Goal: Entertainment & Leisure: Consume media (video, audio)

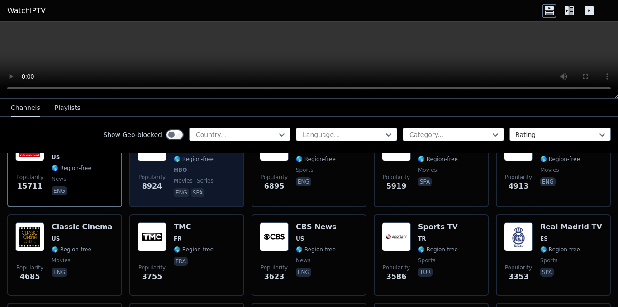
scroll to position [45, 0]
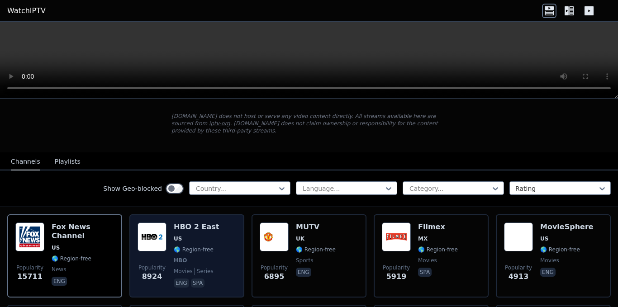
click at [162, 238] on img at bounding box center [152, 237] width 29 height 29
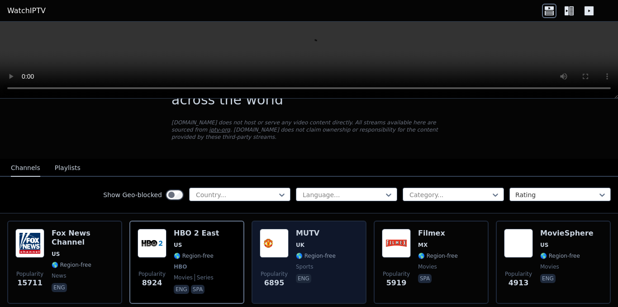
scroll to position [91, 0]
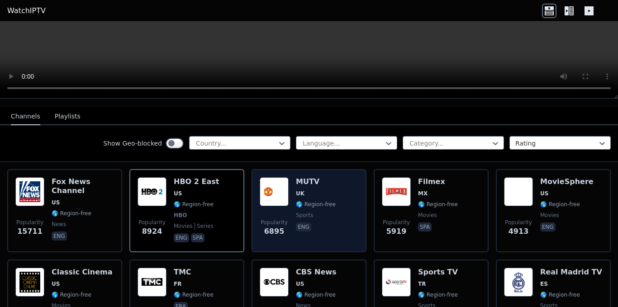
click at [301, 180] on div "MUTV UK 🌎 Region-free sports eng" at bounding box center [316, 210] width 40 height 67
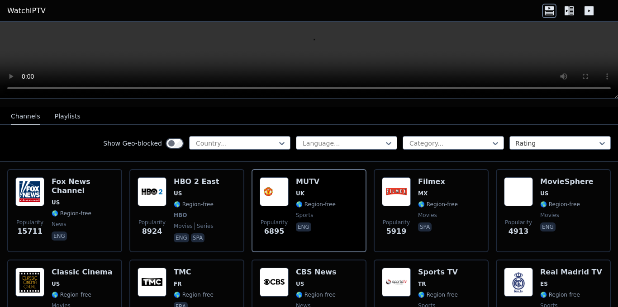
scroll to position [0, 0]
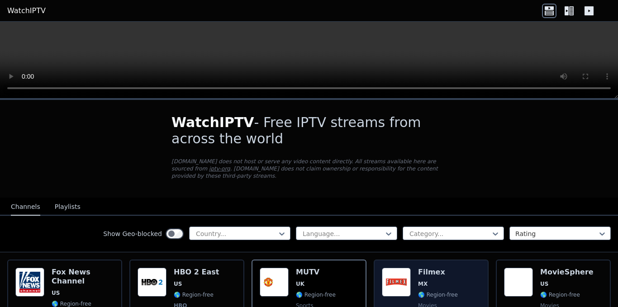
click at [403, 276] on img at bounding box center [396, 282] width 29 height 29
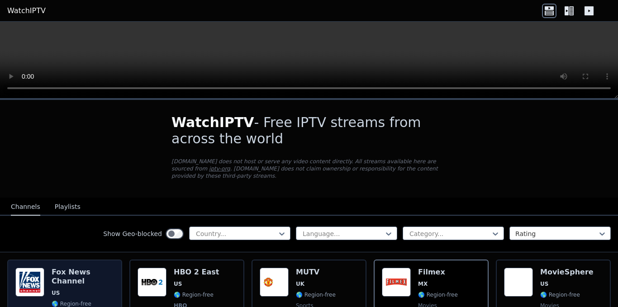
click at [68, 270] on div "Fox News Channel US 🌎 Region-free news eng" at bounding box center [83, 301] width 62 height 67
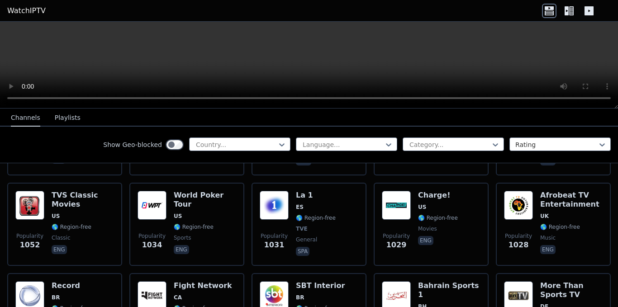
scroll to position [1494, 0]
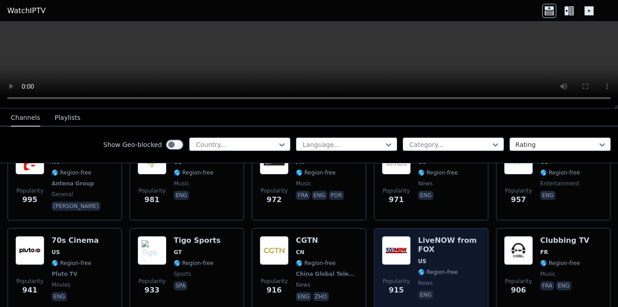
click at [424, 237] on h6 "LiveNOW from FOX" at bounding box center [449, 245] width 62 height 18
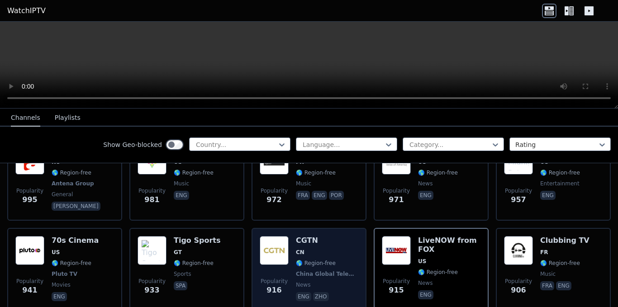
click at [285, 236] on img at bounding box center [274, 250] width 29 height 29
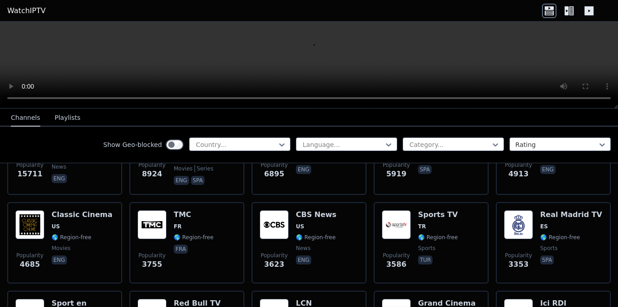
scroll to position [692, 0]
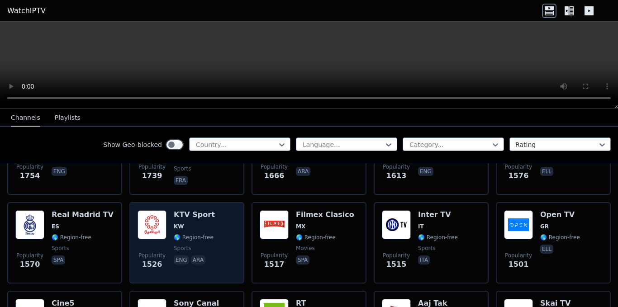
click at [185, 234] on span "🌎 Region-free" at bounding box center [194, 237] width 40 height 7
click at [154, 220] on img at bounding box center [152, 224] width 29 height 29
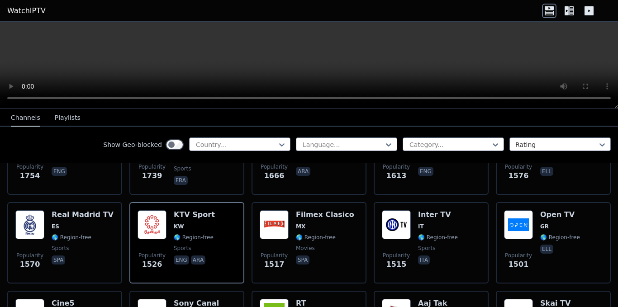
click at [56, 115] on button "Playlists" at bounding box center [68, 118] width 26 height 17
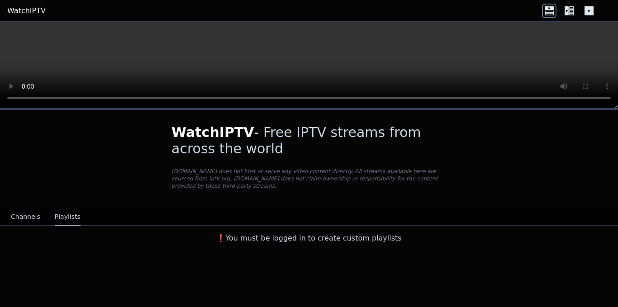
click at [19, 211] on button "Channels" at bounding box center [25, 217] width 29 height 17
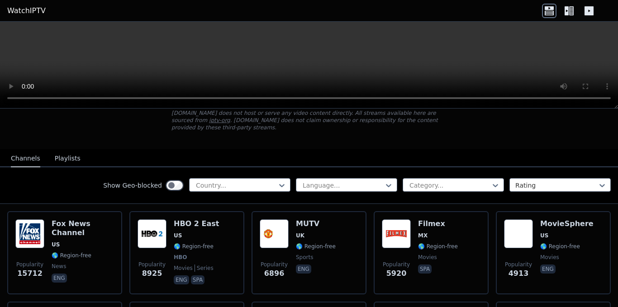
scroll to position [91, 0]
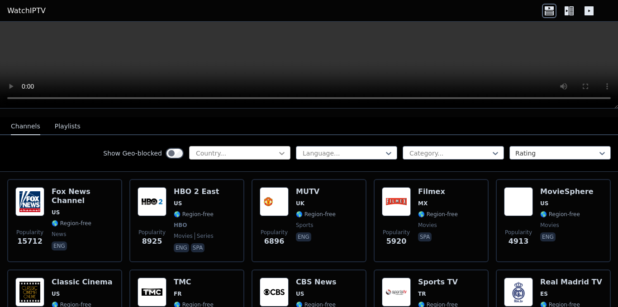
click at [278, 149] on icon at bounding box center [281, 153] width 9 height 9
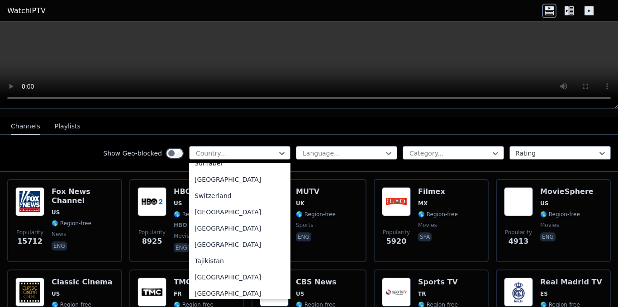
scroll to position [2946, 0]
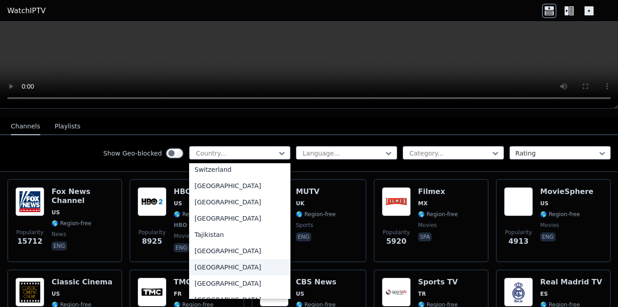
click at [214, 259] on div "[GEOGRAPHIC_DATA]" at bounding box center [239, 267] width 101 height 16
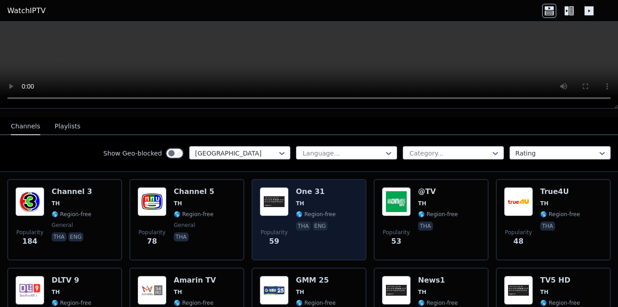
click at [285, 199] on img at bounding box center [274, 201] width 29 height 29
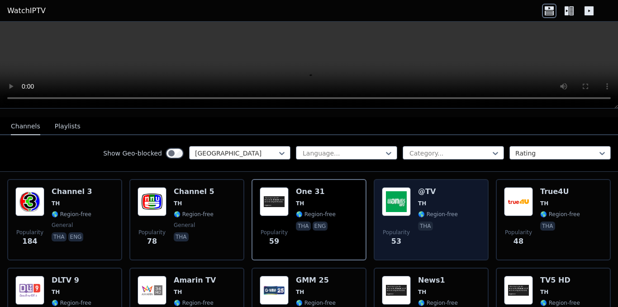
click at [418, 200] on span "TH" at bounding box center [422, 203] width 8 height 7
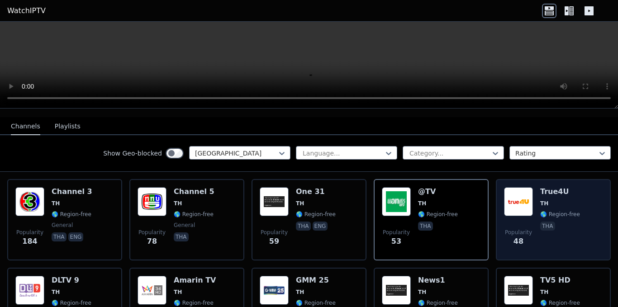
click at [526, 205] on img at bounding box center [518, 201] width 29 height 29
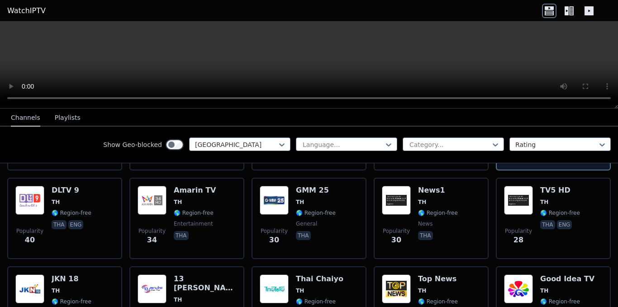
scroll to position [181, 0]
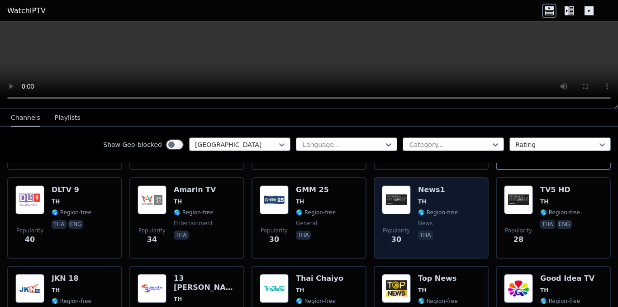
click at [418, 220] on span "news" at bounding box center [425, 223] width 14 height 7
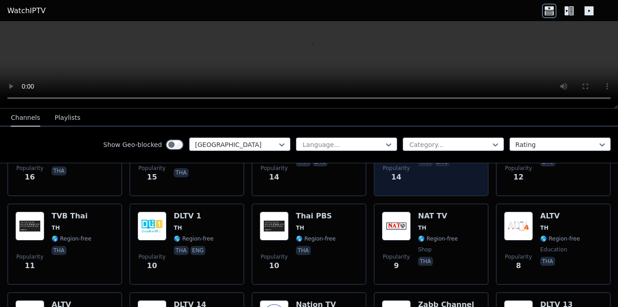
scroll to position [453, 0]
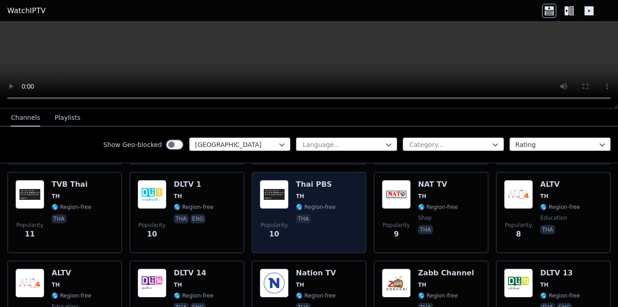
click at [282, 196] on img at bounding box center [274, 194] width 29 height 29
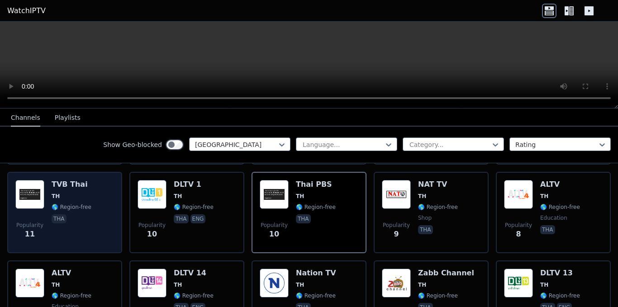
click at [36, 181] on img at bounding box center [29, 194] width 29 height 29
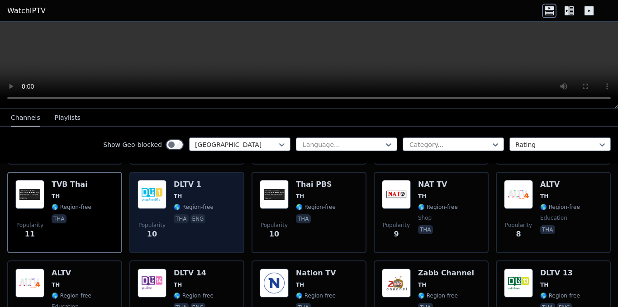
click at [167, 188] on div "Popularity 10 DLTV 1 TH 🌎 Region-free tha eng" at bounding box center [187, 212] width 99 height 65
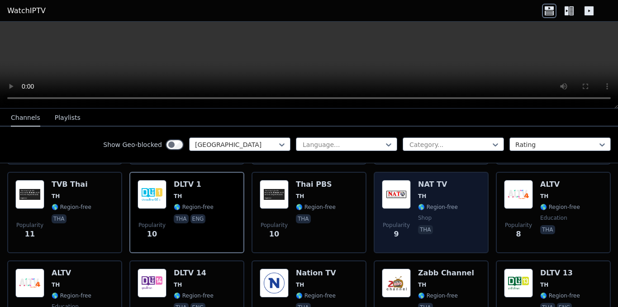
click at [418, 204] on span "🌎 Region-free" at bounding box center [438, 207] width 40 height 7
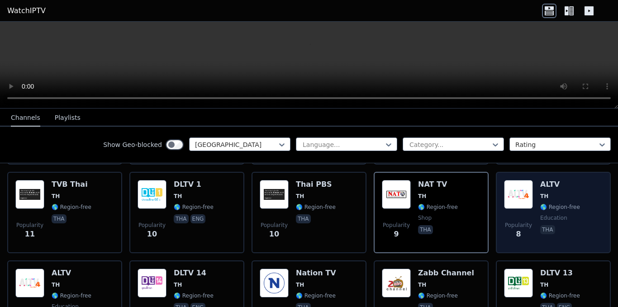
click at [514, 192] on img at bounding box center [518, 194] width 29 height 29
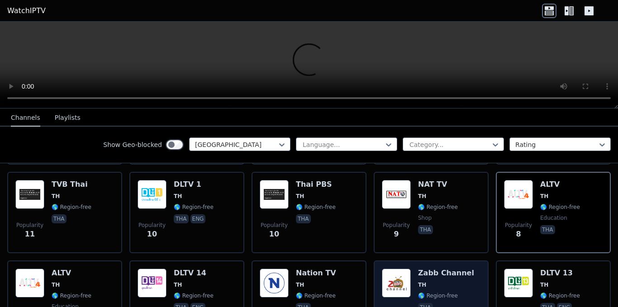
click at [418, 283] on div "Zabb Channel TH 🌎 Region-free tha" at bounding box center [446, 301] width 56 height 65
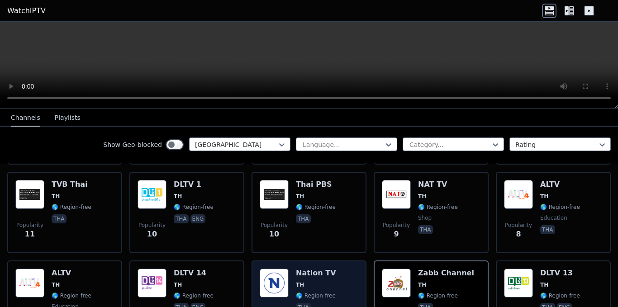
click at [316, 292] on span "🌎 Region-free" at bounding box center [316, 295] width 40 height 7
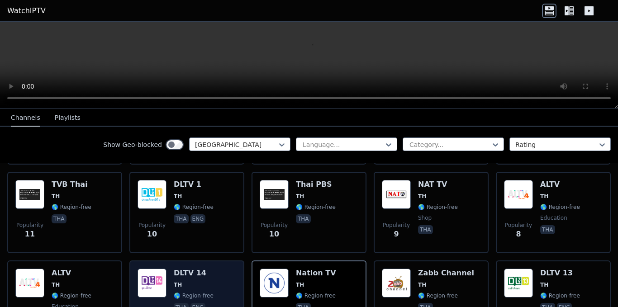
click at [185, 292] on span "🌎 Region-free" at bounding box center [194, 295] width 40 height 7
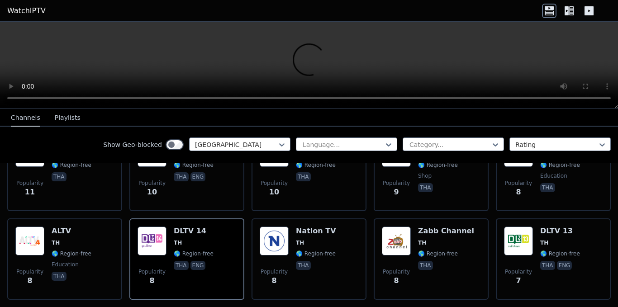
scroll to position [588, 0]
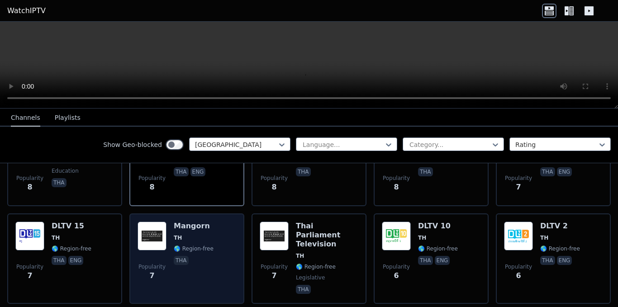
click at [185, 234] on span "TH" at bounding box center [194, 237] width 40 height 7
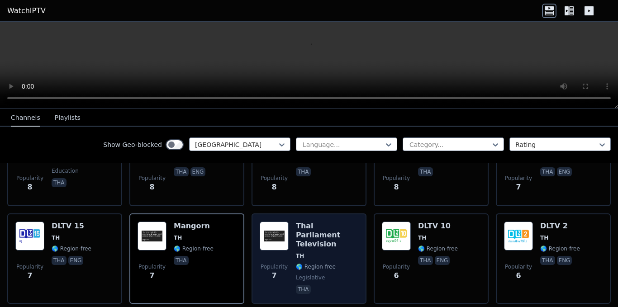
click at [322, 253] on span "TH" at bounding box center [327, 256] width 62 height 7
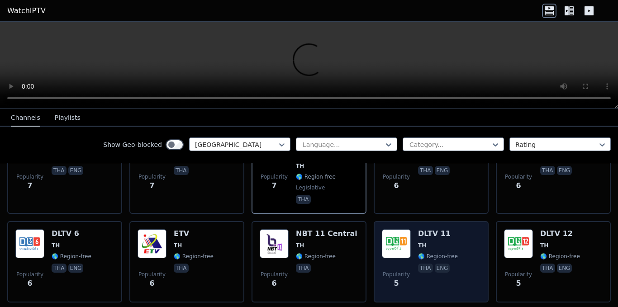
scroll to position [679, 0]
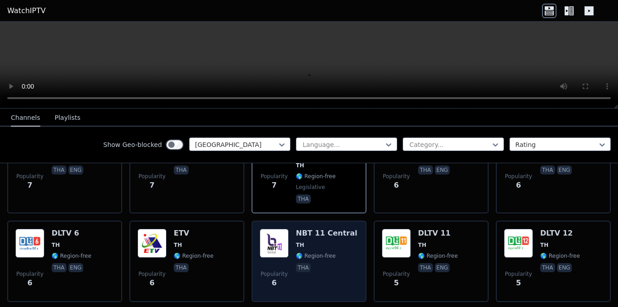
click at [327, 253] on span "🌎 Region-free" at bounding box center [316, 256] width 40 height 7
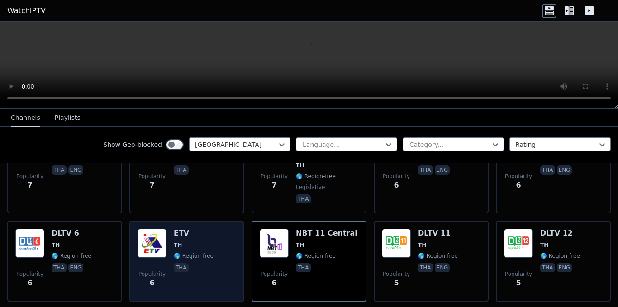
click at [177, 242] on span "TH" at bounding box center [178, 245] width 8 height 7
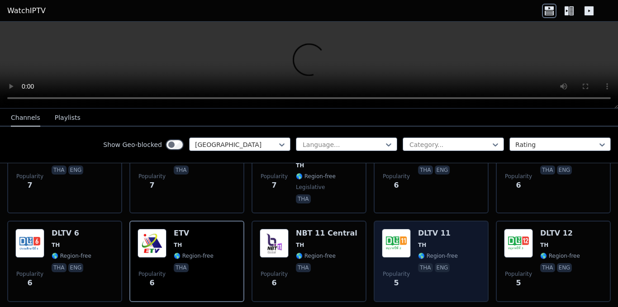
click at [418, 229] on div "DLTV 11 TH 🌎 Region-free tha eng" at bounding box center [438, 261] width 40 height 65
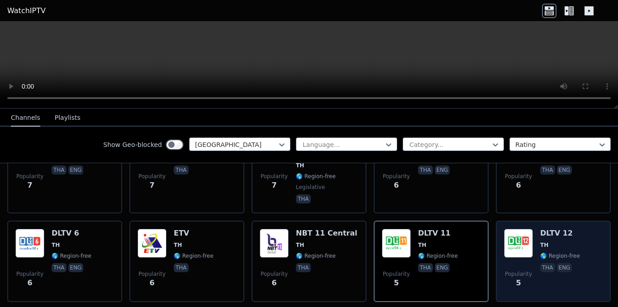
click at [525, 230] on img at bounding box center [518, 243] width 29 height 29
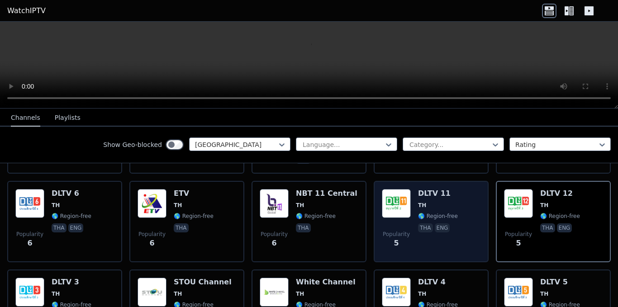
scroll to position [815, 0]
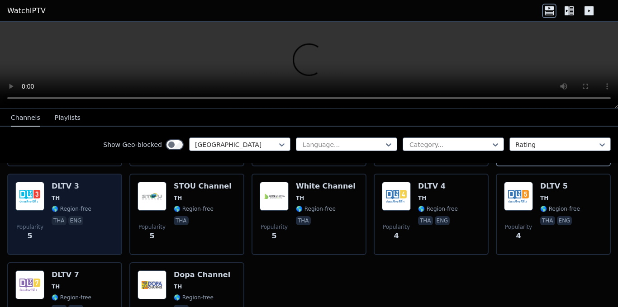
click at [72, 205] on span "🌎 Region-free" at bounding box center [72, 208] width 40 height 7
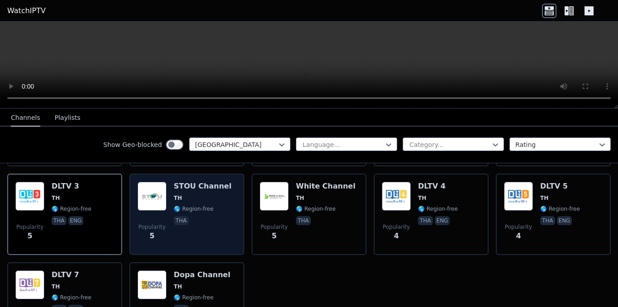
click at [209, 205] on span "🌎 Region-free" at bounding box center [203, 208] width 58 height 7
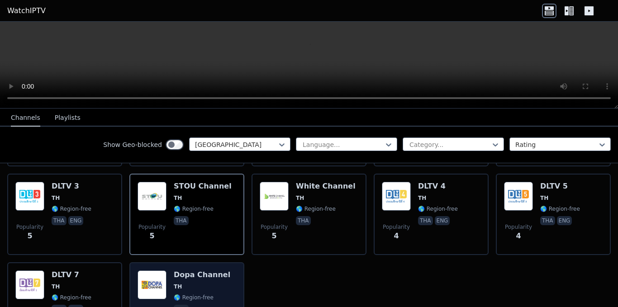
click at [197, 283] on span "TH" at bounding box center [202, 286] width 57 height 7
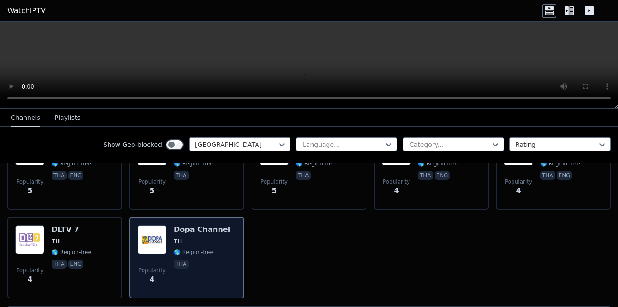
click at [150, 267] on span "Popularity" at bounding box center [151, 270] width 27 height 7
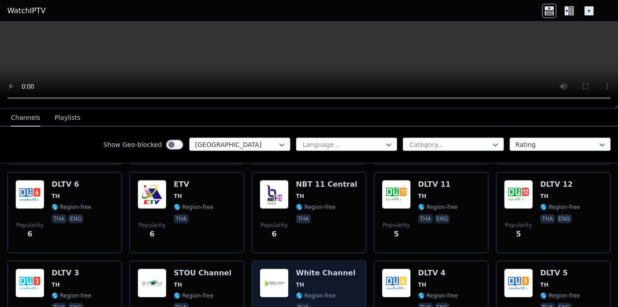
scroll to position [724, 0]
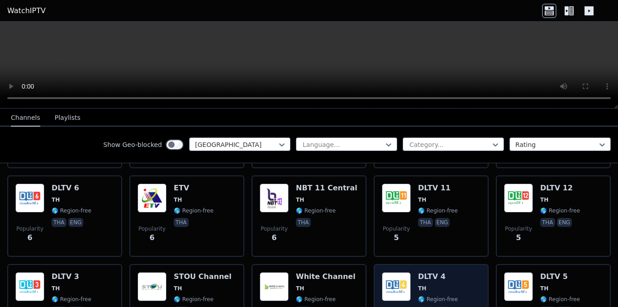
click at [437, 272] on div "DLTV 4 TH 🌎 Region-free tha eng" at bounding box center [438, 304] width 40 height 65
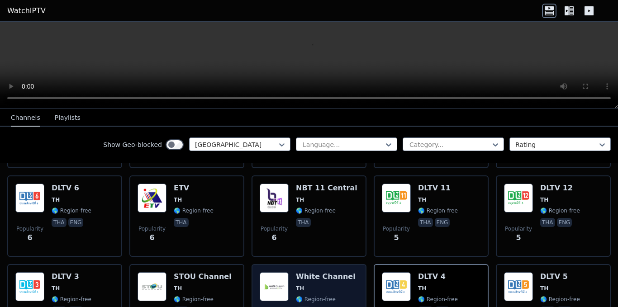
click at [291, 272] on div "Popularity 5 White Channel TH 🌎 Region-free tha" at bounding box center [309, 304] width 99 height 65
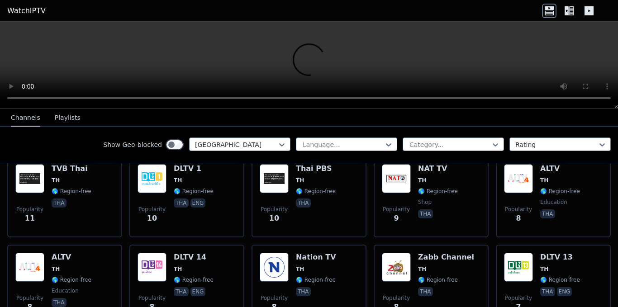
scroll to position [453, 0]
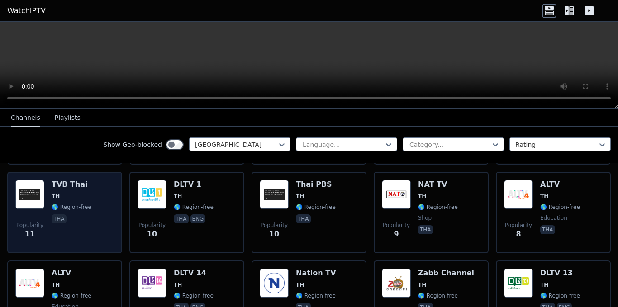
click at [72, 205] on div "TVB Thai TH 🌎 Region-free tha" at bounding box center [72, 212] width 40 height 65
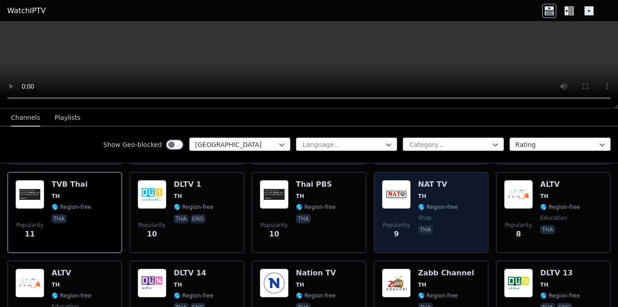
click at [435, 205] on div "NAT TV TH 🌎 Region-free shop tha" at bounding box center [438, 212] width 40 height 65
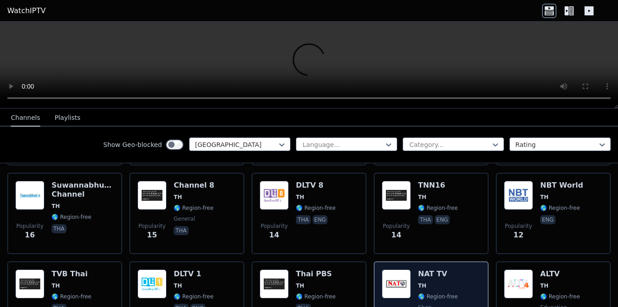
scroll to position [362, 0]
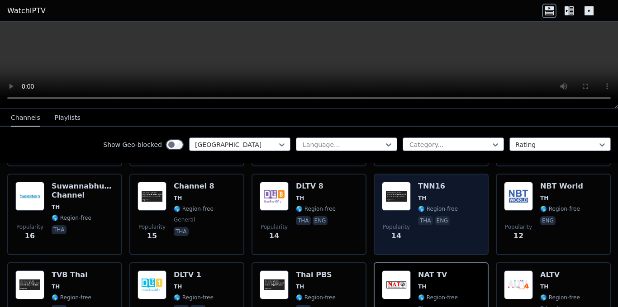
click at [442, 205] on span "🌎 Region-free" at bounding box center [438, 208] width 40 height 7
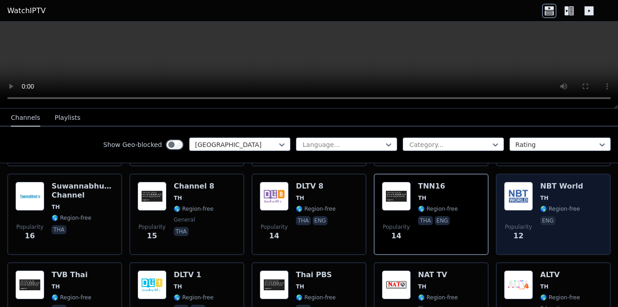
click at [530, 206] on div "Popularity 12 NBT World TH 🌎 Region-free eng" at bounding box center [553, 214] width 99 height 65
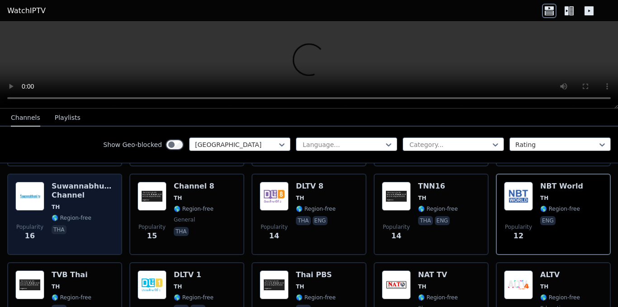
click at [90, 215] on span "🌎 Region-free" at bounding box center [83, 218] width 62 height 7
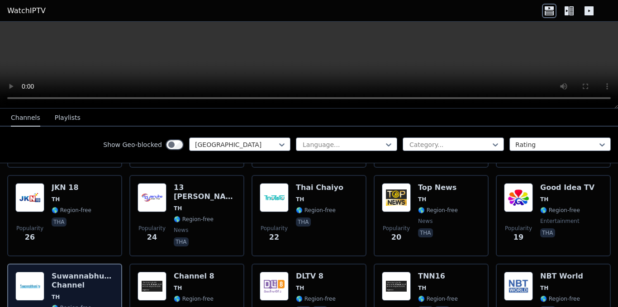
scroll to position [272, 0]
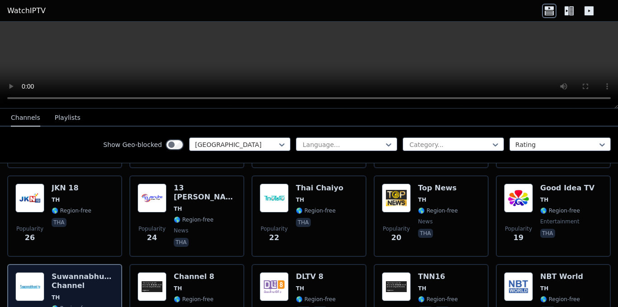
click at [90, 210] on div "Popularity 26 JKN 18 TH 🌎 Region-free tha" at bounding box center [64, 216] width 99 height 65
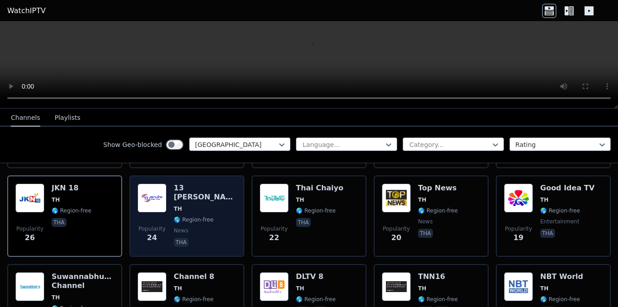
click at [181, 227] on span "news" at bounding box center [181, 230] width 14 height 7
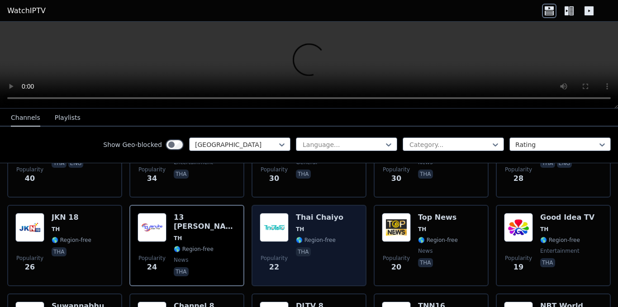
scroll to position [226, 0]
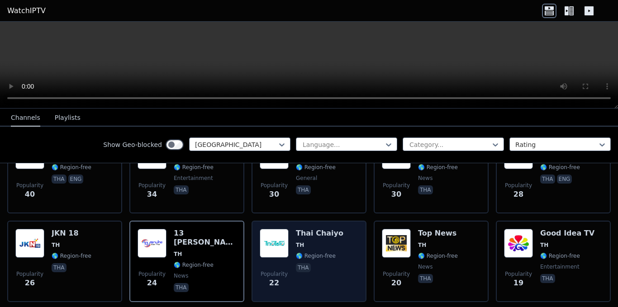
click at [310, 229] on h6 "Thai Chaiyo" at bounding box center [320, 233] width 48 height 9
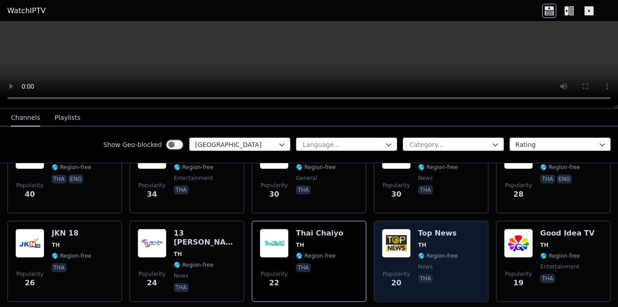
click at [427, 242] on span "TH" at bounding box center [438, 245] width 40 height 7
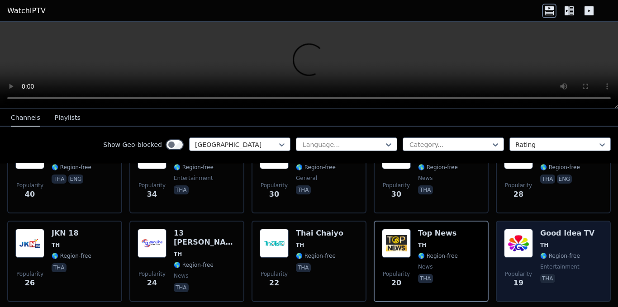
click at [521, 249] on img at bounding box center [518, 243] width 29 height 29
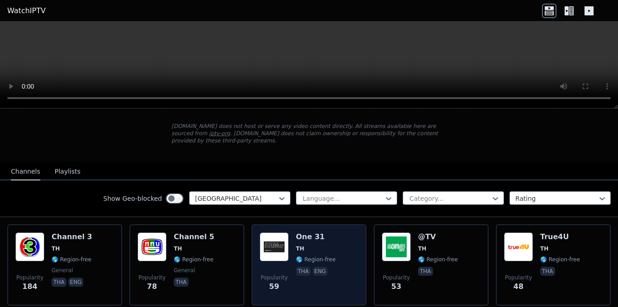
scroll to position [0, 0]
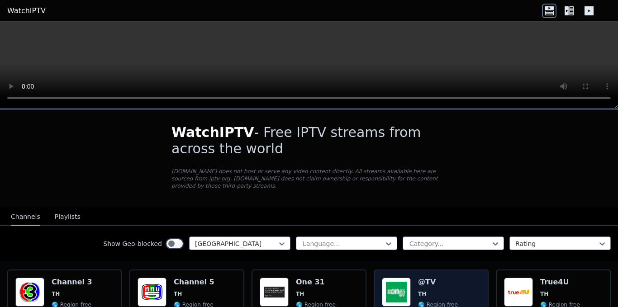
click at [446, 278] on h6 "@TV" at bounding box center [438, 282] width 40 height 9
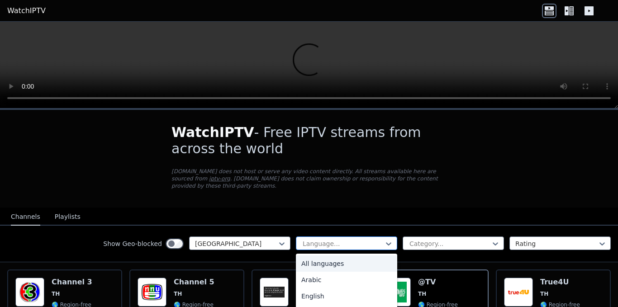
click at [366, 239] on div at bounding box center [343, 243] width 82 height 9
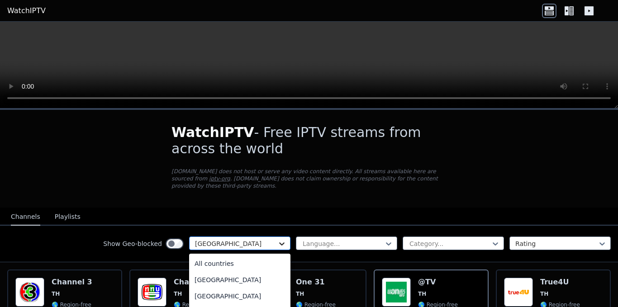
click at [279, 239] on icon at bounding box center [281, 243] width 9 height 9
click at [208, 271] on div "Switzerland" at bounding box center [239, 278] width 101 height 16
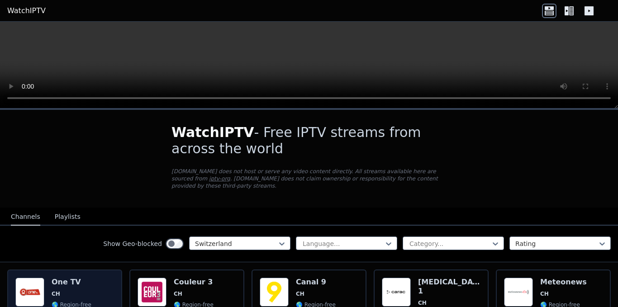
click at [59, 291] on span "CH" at bounding box center [72, 294] width 40 height 7
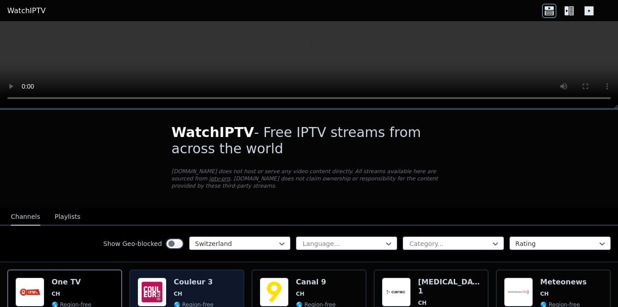
click at [167, 281] on div "Popularity 140 Couleur 3 CH 🌎 Region-free music fra" at bounding box center [187, 310] width 99 height 65
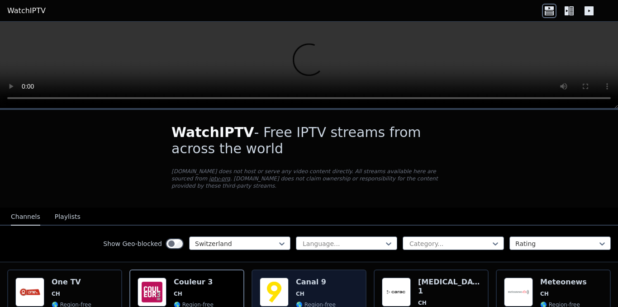
click at [299, 291] on span "CH" at bounding box center [300, 294] width 9 height 7
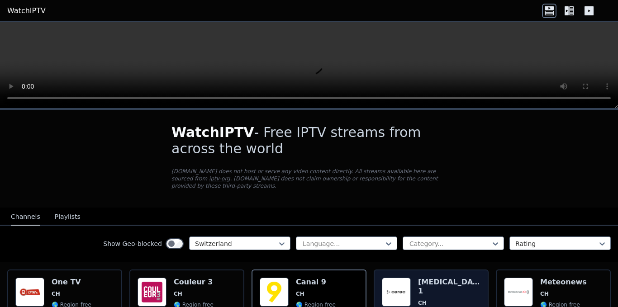
click at [424, 300] on span "CH" at bounding box center [449, 303] width 62 height 7
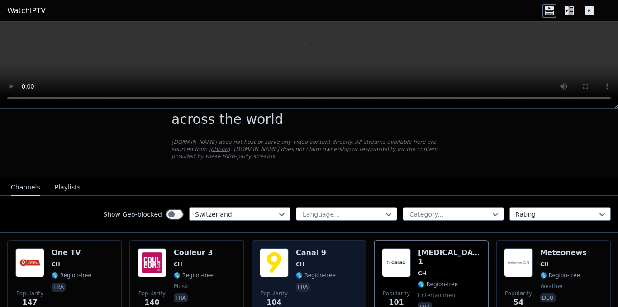
scroll to position [45, 0]
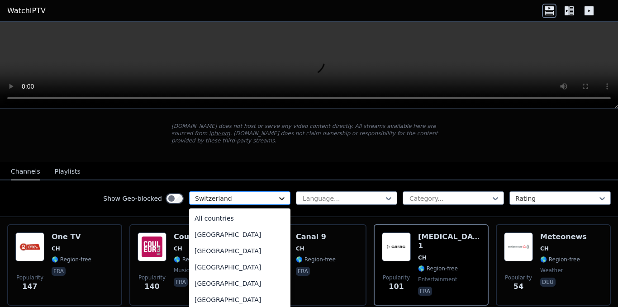
click at [277, 195] on icon at bounding box center [281, 198] width 9 height 9
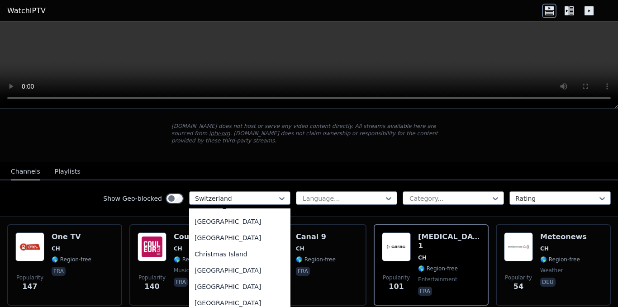
scroll to position [634, 0]
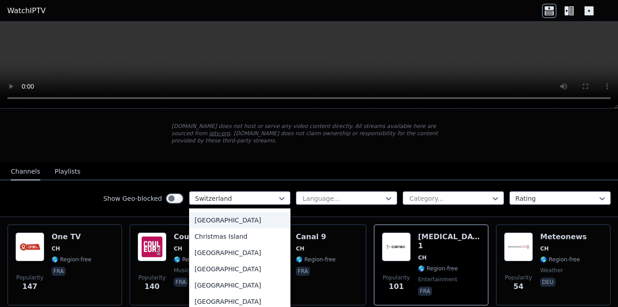
click at [194, 212] on div "[GEOGRAPHIC_DATA]" at bounding box center [239, 220] width 101 height 16
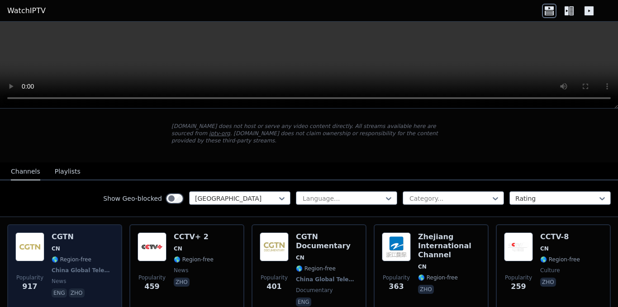
click at [42, 234] on img at bounding box center [29, 247] width 29 height 29
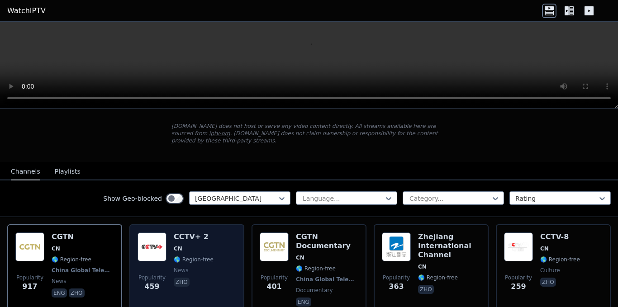
click at [156, 236] on img at bounding box center [152, 247] width 29 height 29
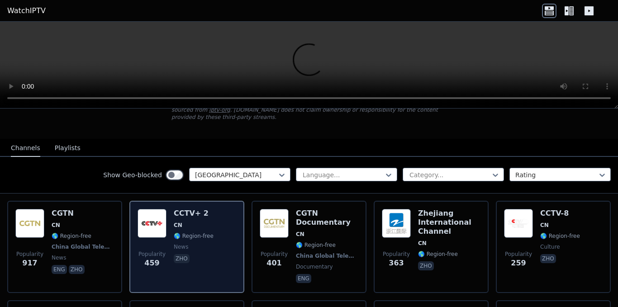
scroll to position [91, 0]
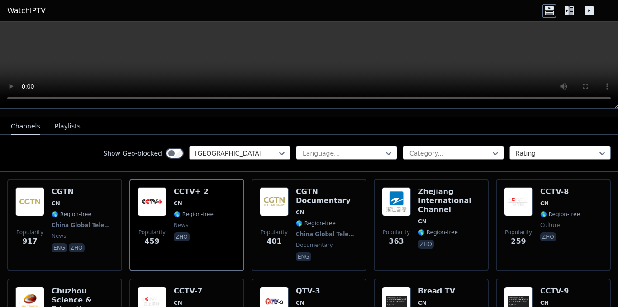
click at [321, 49] on video at bounding box center [309, 65] width 618 height 87
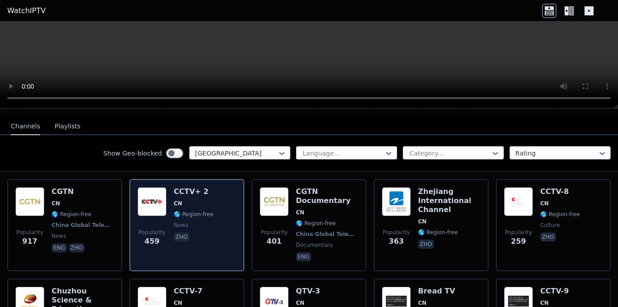
drag, startPoint x: 196, startPoint y: 199, endPoint x: 191, endPoint y: 204, distance: 6.7
click at [191, 211] on span "🌎 Region-free" at bounding box center [194, 214] width 40 height 7
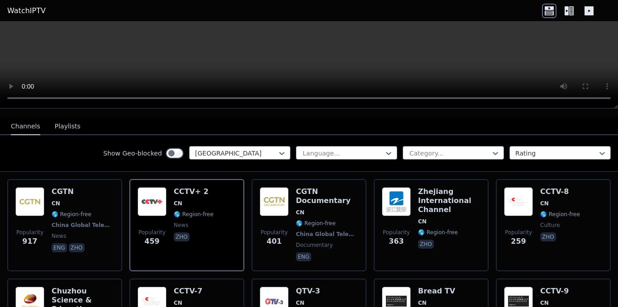
click at [65, 120] on button "Playlists" at bounding box center [68, 126] width 26 height 17
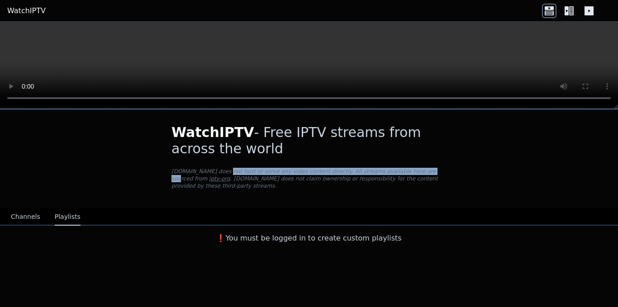
drag, startPoint x: 219, startPoint y: 172, endPoint x: 390, endPoint y: 171, distance: 171.5
click at [390, 171] on p "WatchIPTV.xyz does not host or serve any video content directly. All streams av…" at bounding box center [309, 179] width 275 height 22
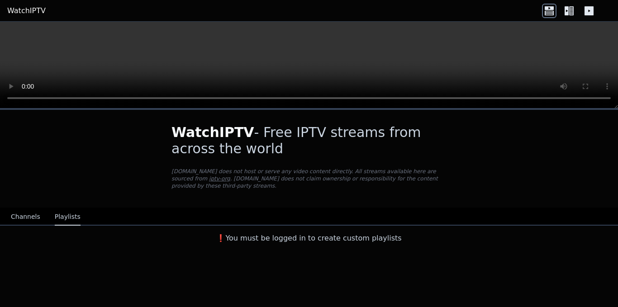
click at [398, 186] on div "WatchIPTV - Free IPTV streams from across the world [DOMAIN_NAME] does not host…" at bounding box center [309, 159] width 304 height 98
click at [244, 181] on p "WatchIPTV.xyz does not host or serve any video content directly. All streams av…" at bounding box center [309, 179] width 275 height 22
drag, startPoint x: 273, startPoint y: 181, endPoint x: 293, endPoint y: 181, distance: 19.9
click at [293, 181] on p "WatchIPTV.xyz does not host or serve any video content directly. All streams av…" at bounding box center [309, 179] width 275 height 22
drag, startPoint x: 266, startPoint y: 235, endPoint x: 388, endPoint y: 231, distance: 122.3
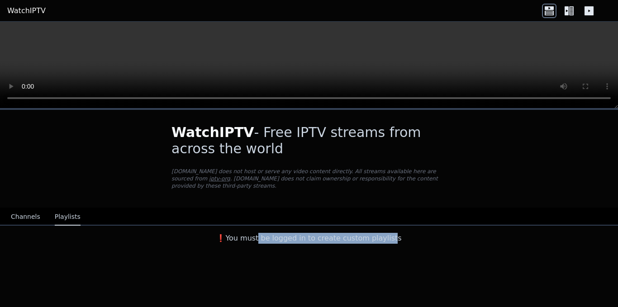
click at [388, 233] on h3 "❗️You must be logged in to create custom playlists" at bounding box center [309, 238] width 304 height 11
click at [230, 176] on link "iptv-org" at bounding box center [219, 179] width 21 height 6
click at [27, 209] on button "Channels" at bounding box center [25, 217] width 29 height 17
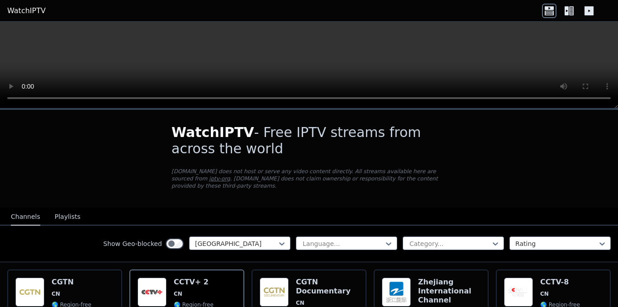
click at [334, 39] on video at bounding box center [309, 65] width 618 height 87
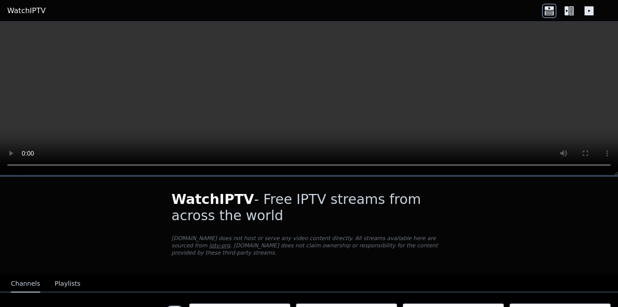
click at [304, 107] on video at bounding box center [309, 99] width 618 height 154
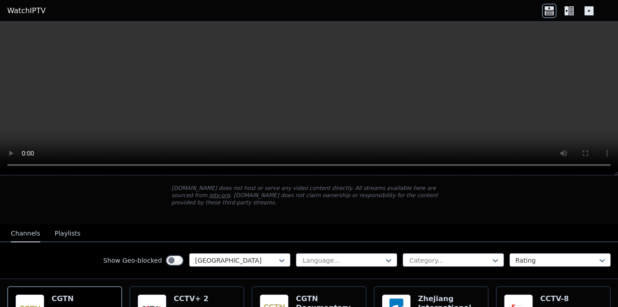
scroll to position [91, 0]
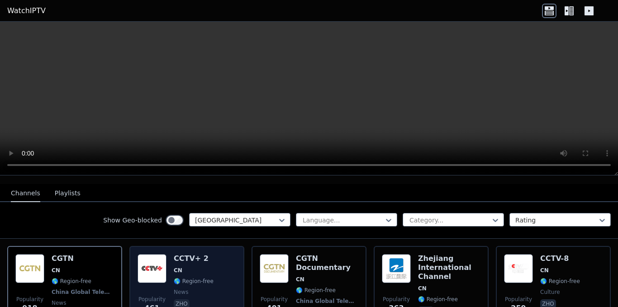
click at [160, 262] on img at bounding box center [152, 268] width 29 height 29
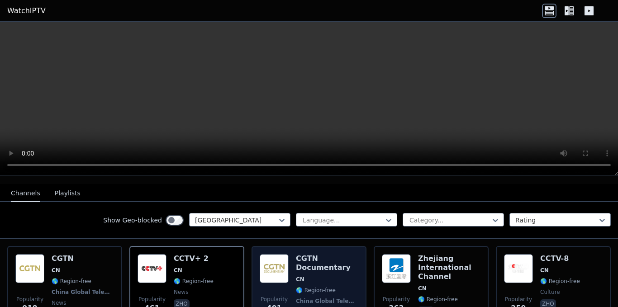
click at [266, 254] on img at bounding box center [274, 268] width 29 height 29
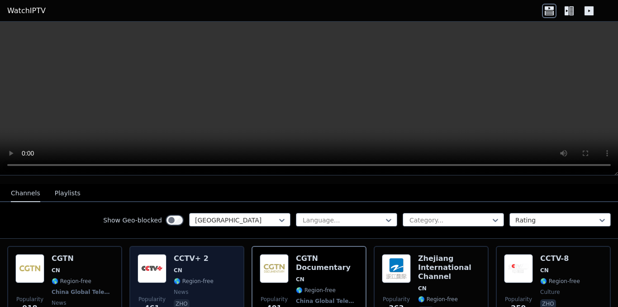
click at [156, 266] on img at bounding box center [152, 268] width 29 height 29
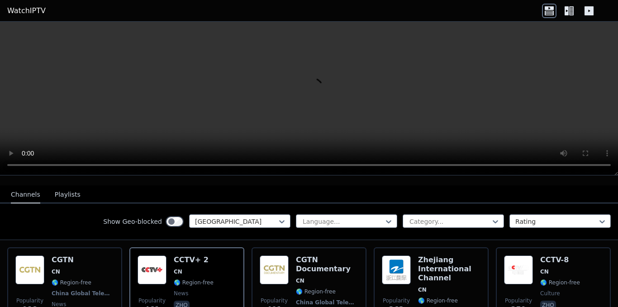
scroll to position [181, 0]
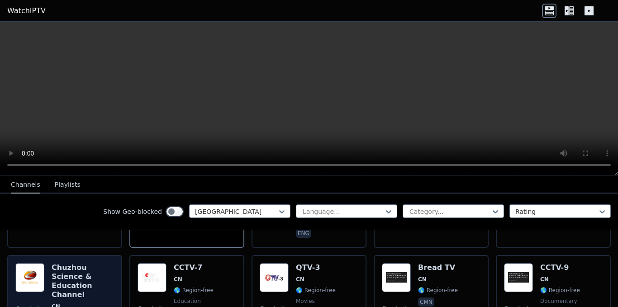
click at [61, 269] on h6 "Chuzhou Science & Education Channel" at bounding box center [83, 281] width 62 height 36
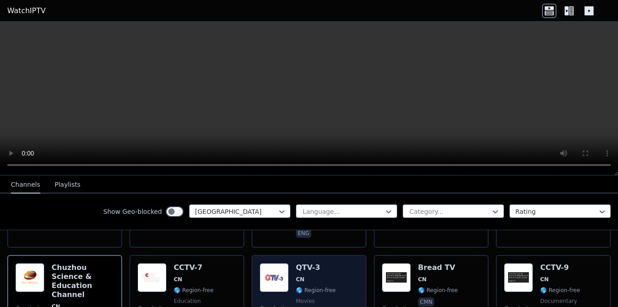
click at [296, 276] on span "CN" at bounding box center [300, 279] width 9 height 7
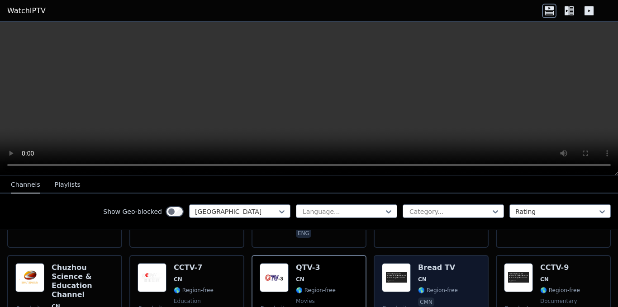
click at [406, 276] on img at bounding box center [396, 277] width 29 height 29
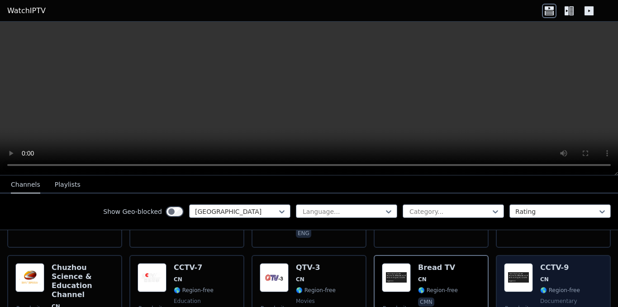
click at [524, 282] on img at bounding box center [518, 277] width 29 height 29
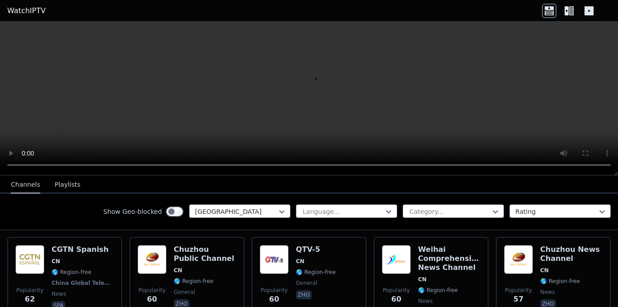
scroll to position [498, 0]
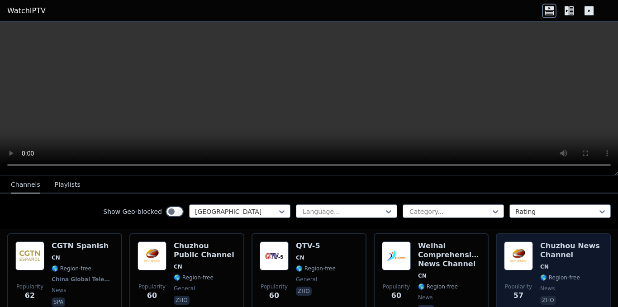
click at [522, 250] on div "Popularity 57" at bounding box center [518, 279] width 29 height 74
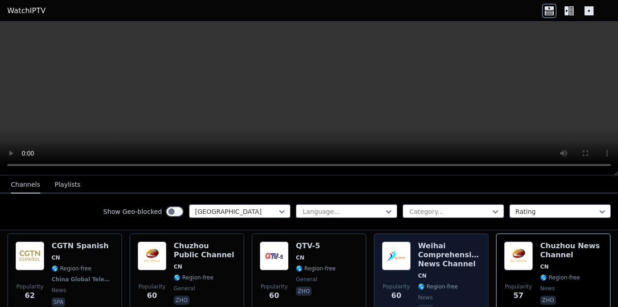
click at [410, 248] on div "Popularity 60 Weihai Comprehensive News Channel CN 🌎 Region-free news zho" at bounding box center [431, 279] width 99 height 74
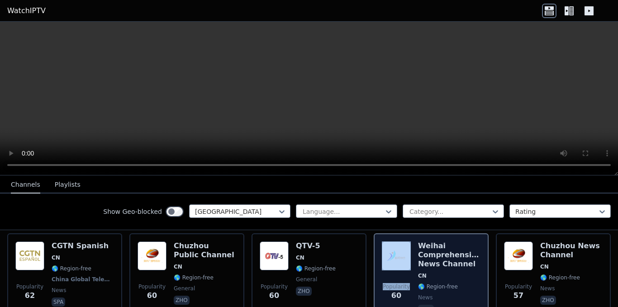
click at [410, 248] on div "Popularity 60 Weihai Comprehensive News Channel CN 🌎 Region-free news zho" at bounding box center [431, 279] width 99 height 74
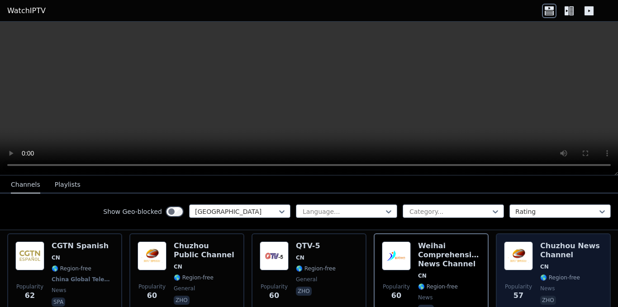
click at [526, 248] on div "Popularity 57" at bounding box center [518, 279] width 29 height 74
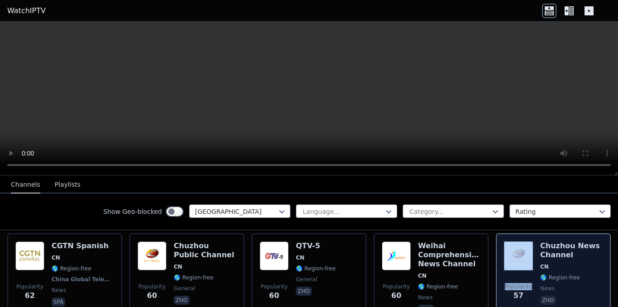
click at [526, 248] on div "Popularity 57" at bounding box center [518, 279] width 29 height 74
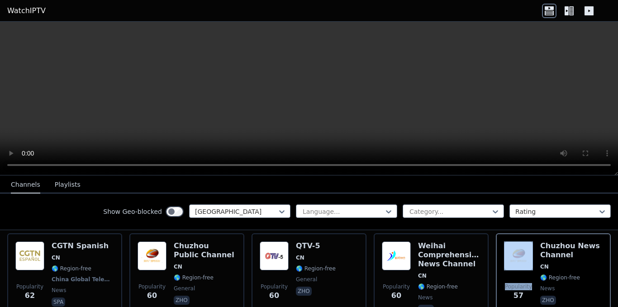
click at [229, 72] on video at bounding box center [309, 99] width 618 height 154
click at [229, 212] on div at bounding box center [236, 211] width 82 height 9
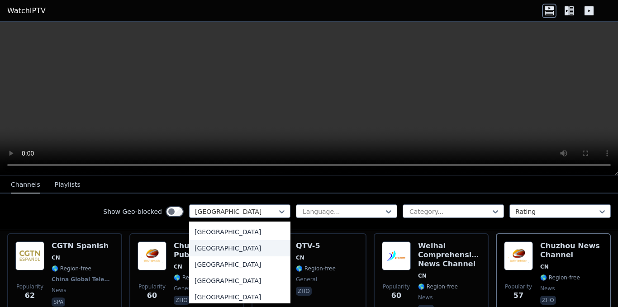
scroll to position [478, 0]
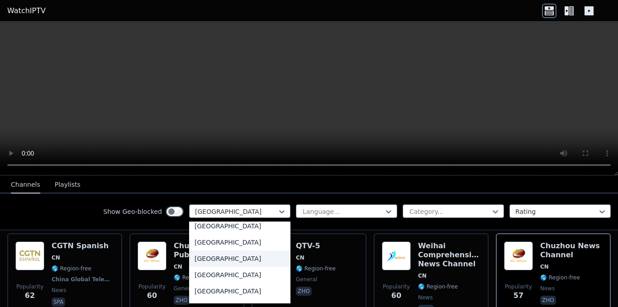
click at [220, 258] on div "[GEOGRAPHIC_DATA]" at bounding box center [239, 259] width 101 height 16
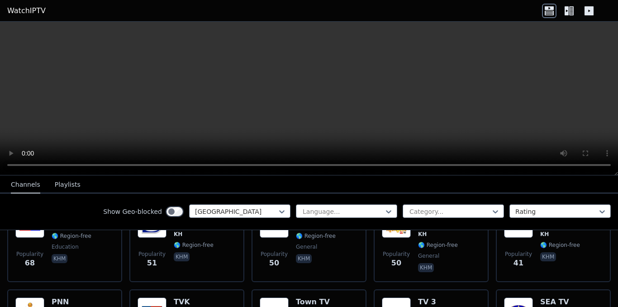
scroll to position [91, 0]
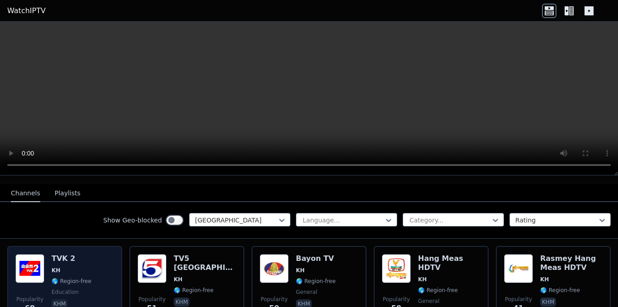
click at [59, 267] on span "KH" at bounding box center [56, 270] width 9 height 7
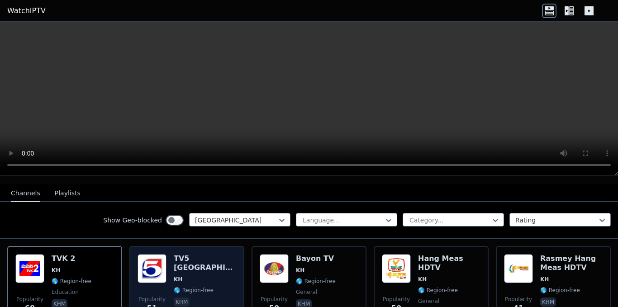
click at [199, 287] on span "🌎 Region-free" at bounding box center [194, 290] width 40 height 7
click at [201, 276] on span "KH" at bounding box center [205, 279] width 62 height 7
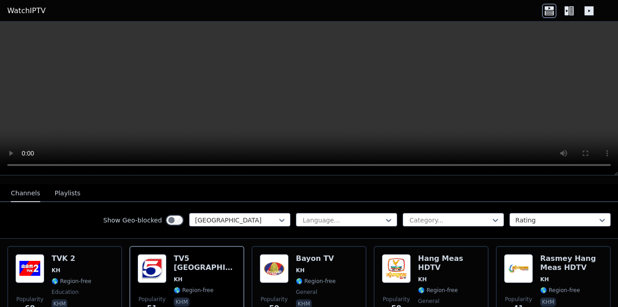
click at [571, 8] on icon at bounding box center [571, 10] width 5 height 9
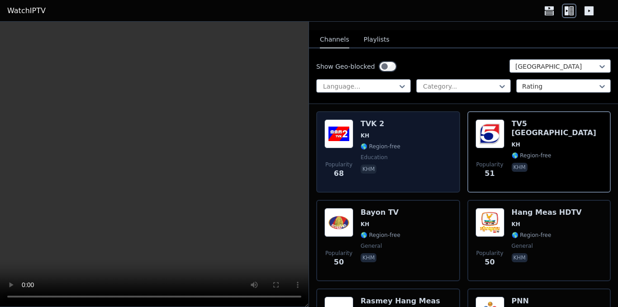
scroll to position [0, 0]
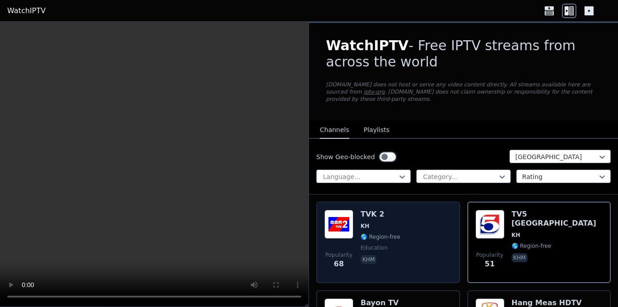
click at [392, 234] on span "🌎 Region-free" at bounding box center [381, 237] width 40 height 7
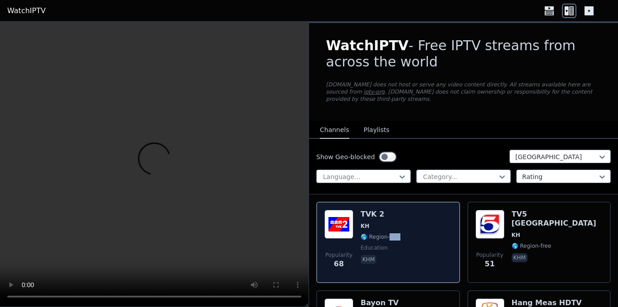
click at [392, 234] on span "🌎 Region-free" at bounding box center [381, 237] width 40 height 7
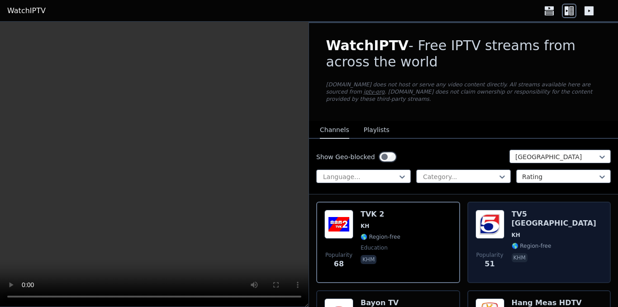
click at [548, 243] on span "🌎 Region-free" at bounding box center [557, 246] width 91 height 7
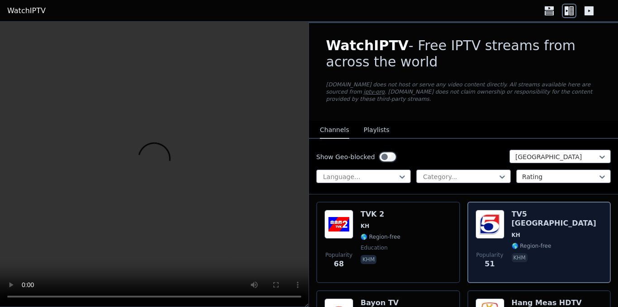
click at [548, 243] on span "🌎 Region-free" at bounding box center [557, 246] width 91 height 7
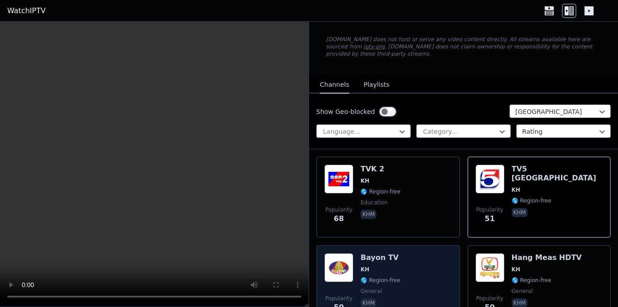
click at [402, 266] on div "Popularity 50 Bayon TV KH 🌎 Region-free general khm" at bounding box center [389, 285] width 128 height 65
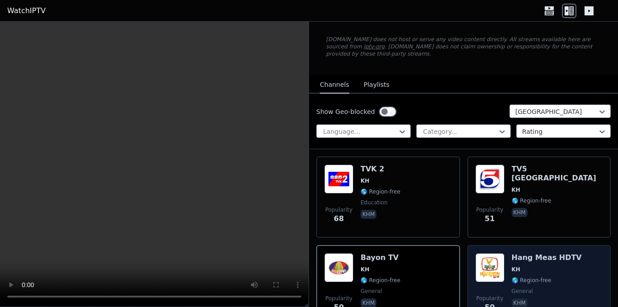
click at [493, 268] on img at bounding box center [490, 267] width 29 height 29
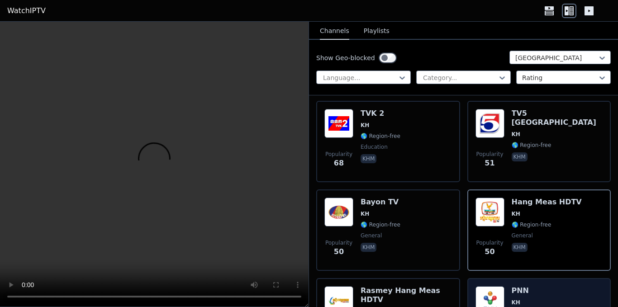
scroll to position [136, 0]
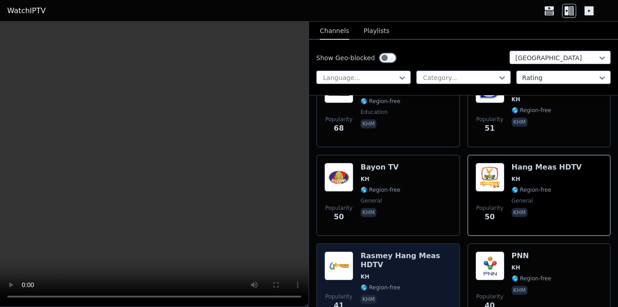
click at [392, 265] on div "Rasmey Hang Meas HDTV KH 🌎 Region-free khm" at bounding box center [406, 284] width 91 height 65
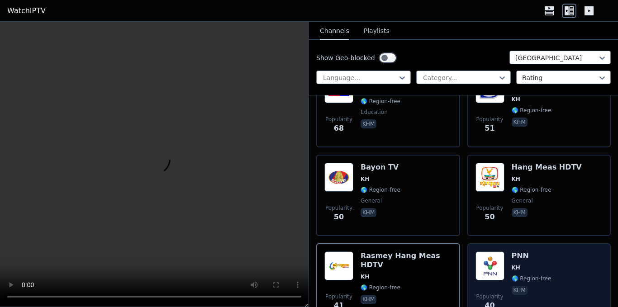
click at [529, 264] on span "KH" at bounding box center [532, 267] width 40 height 7
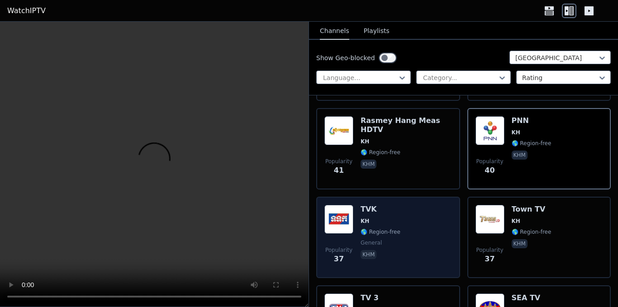
scroll to position [272, 0]
click at [407, 231] on div "Popularity 37 TVK KH 🌎 Region-free general khm" at bounding box center [389, 237] width 128 height 65
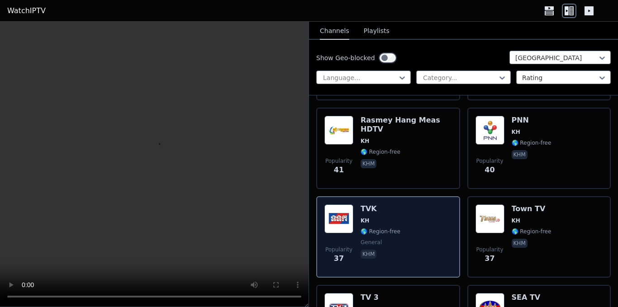
click at [407, 231] on div "Popularity 37 TVK KH 🌎 Region-free general khm" at bounding box center [389, 237] width 128 height 65
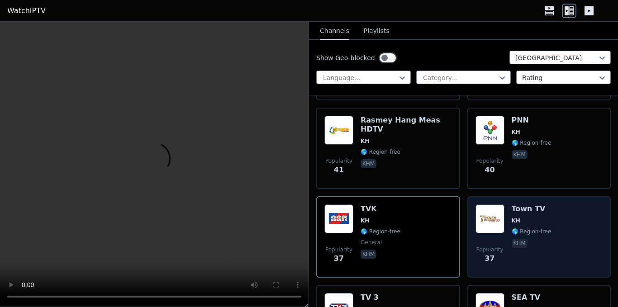
click at [524, 228] on span "🌎 Region-free" at bounding box center [532, 231] width 40 height 7
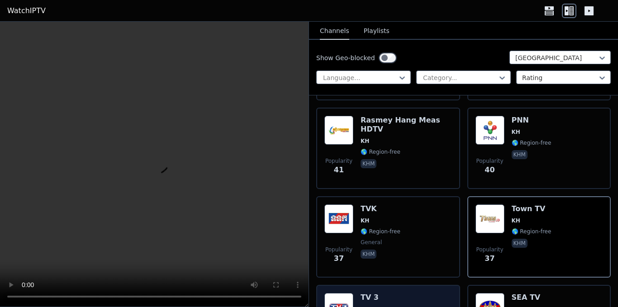
click at [376, 293] on h6 "TV 3" at bounding box center [381, 297] width 40 height 9
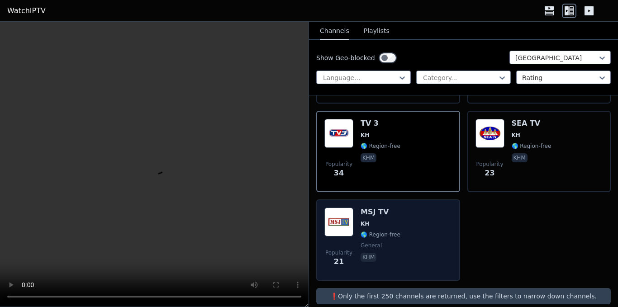
scroll to position [450, 0]
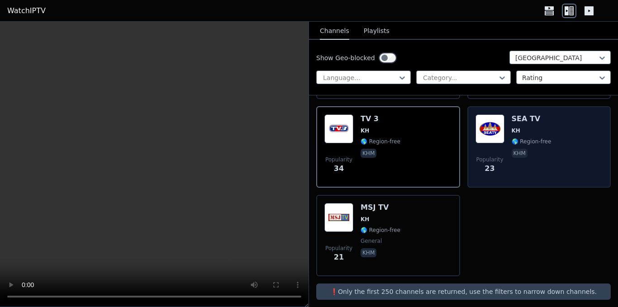
click at [492, 140] on div "Popularity 23" at bounding box center [490, 147] width 29 height 65
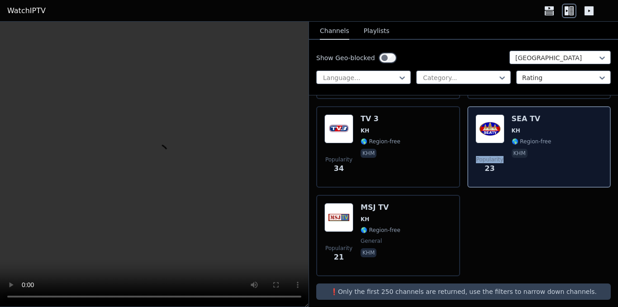
click at [492, 140] on div "Popularity 23" at bounding box center [490, 147] width 29 height 65
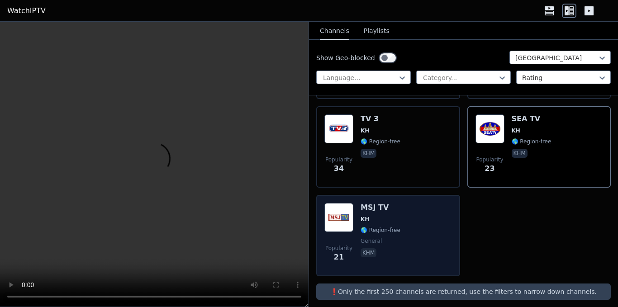
click at [398, 218] on div "Popularity 21 MSJ TV KH 🌎 Region-free general khm" at bounding box center [389, 235] width 128 height 65
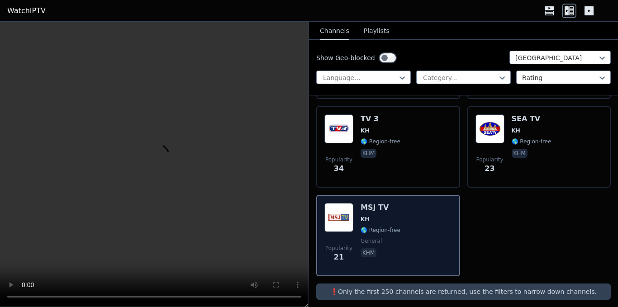
click at [398, 218] on div "Popularity 21 MSJ TV KH 🌎 Region-free general khm" at bounding box center [389, 235] width 128 height 65
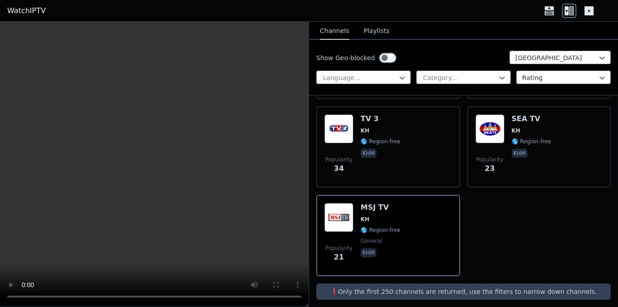
click at [588, 11] on icon at bounding box center [589, 10] width 9 height 9
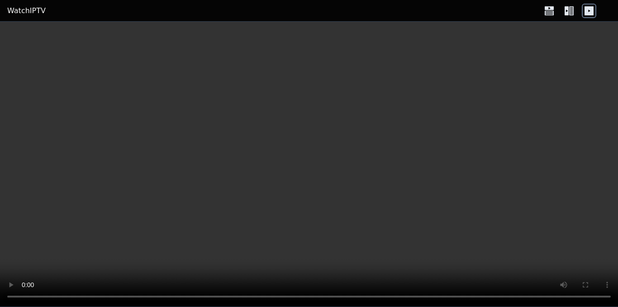
click at [572, 9] on icon at bounding box center [569, 11] width 14 height 14
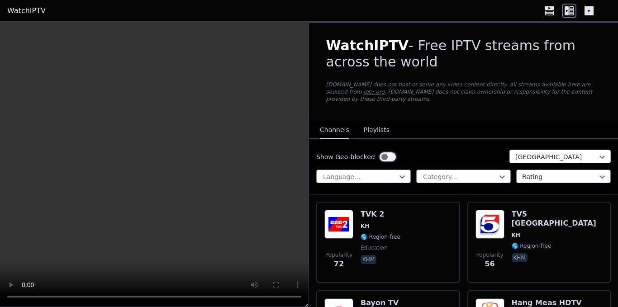
click at [534, 153] on div at bounding box center [557, 157] width 82 height 9
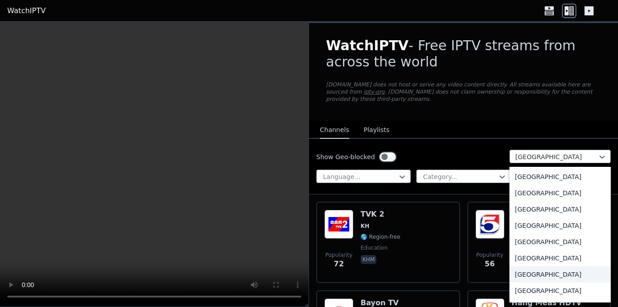
scroll to position [3199, 0]
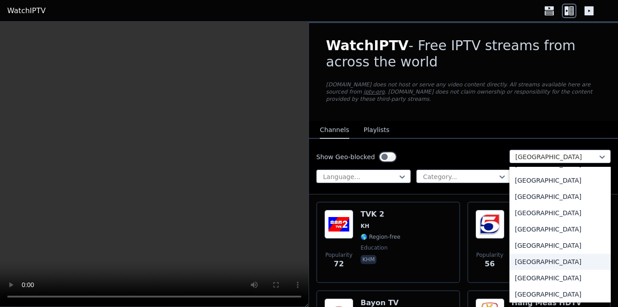
click at [542, 254] on div "[GEOGRAPHIC_DATA]" at bounding box center [560, 262] width 101 height 16
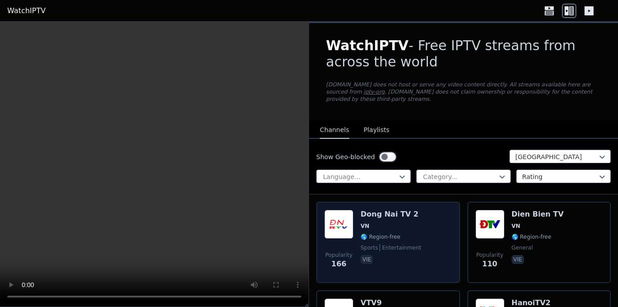
click at [382, 223] on span "VN" at bounding box center [391, 226] width 61 height 7
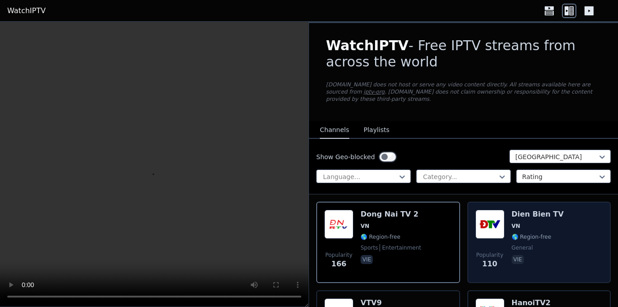
click at [492, 228] on img at bounding box center [490, 224] width 29 height 29
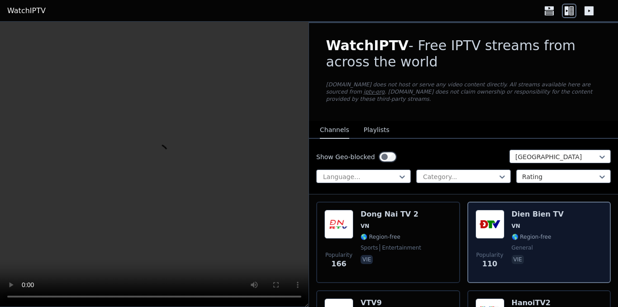
click at [492, 228] on img at bounding box center [490, 224] width 29 height 29
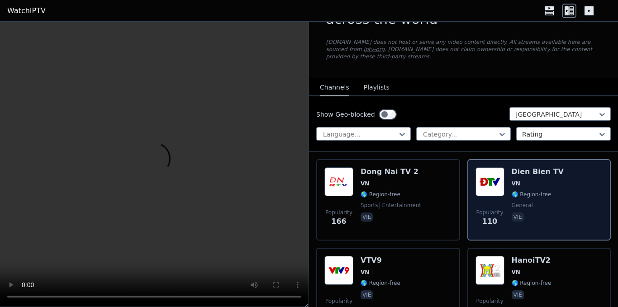
scroll to position [91, 0]
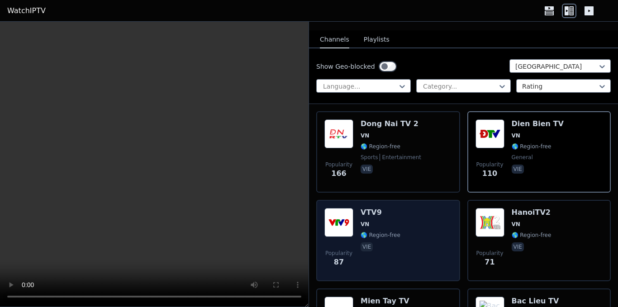
click at [367, 232] on span "🌎 Region-free" at bounding box center [381, 235] width 40 height 7
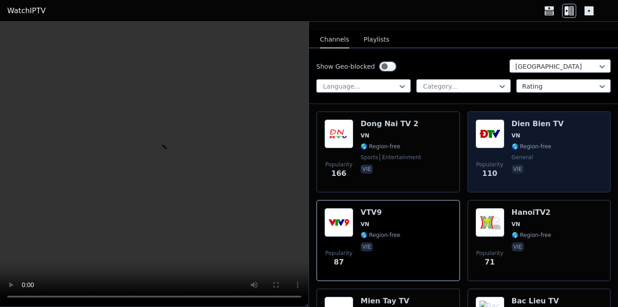
click at [482, 161] on span "Popularity" at bounding box center [489, 164] width 27 height 7
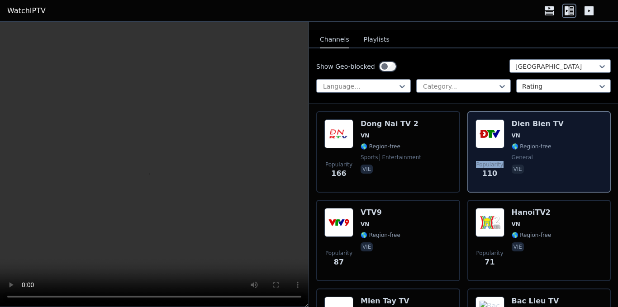
click at [482, 161] on span "Popularity" at bounding box center [489, 164] width 27 height 7
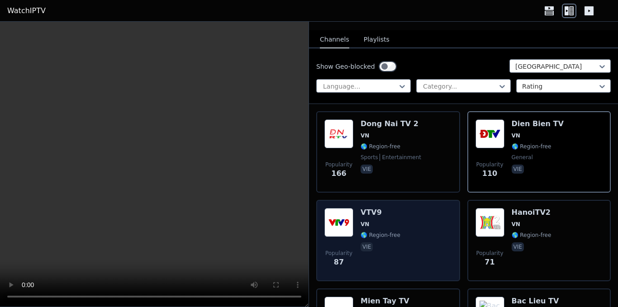
click at [374, 221] on span "VN" at bounding box center [381, 224] width 40 height 7
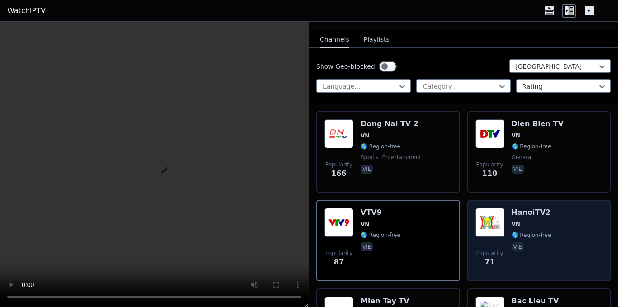
click at [492, 215] on img at bounding box center [490, 222] width 29 height 29
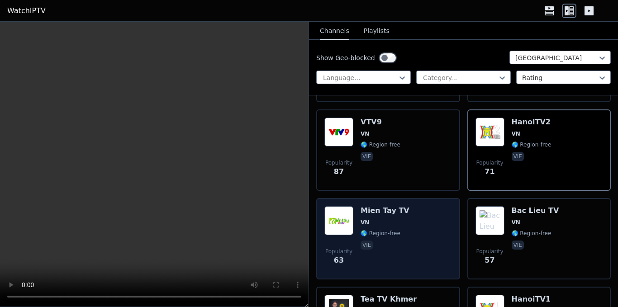
click at [383, 219] on span "VN" at bounding box center [385, 222] width 49 height 7
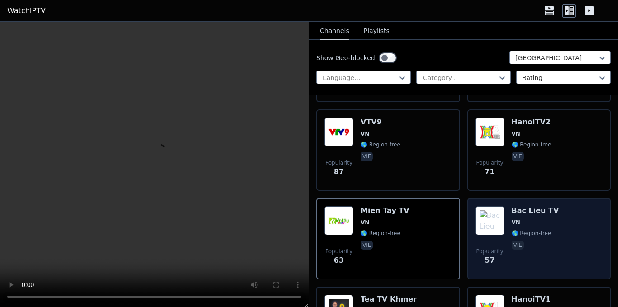
click at [506, 230] on div "Popularity 57 Bac Lieu TV VN 🌎 Region-free vie" at bounding box center [540, 238] width 128 height 65
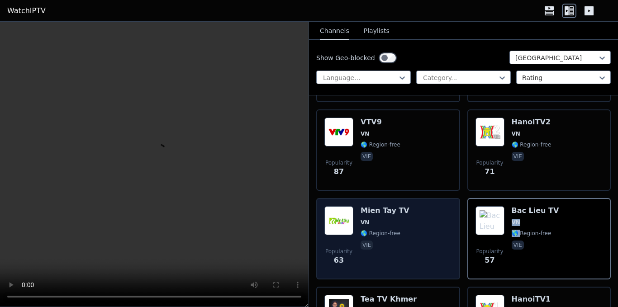
scroll to position [226, 0]
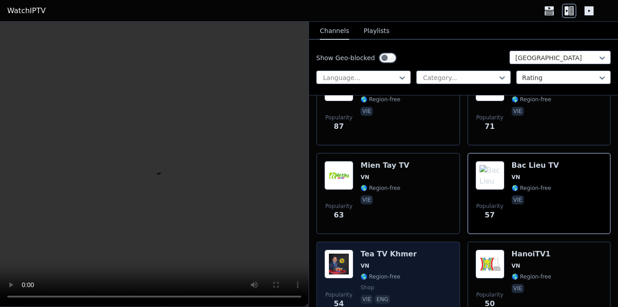
click at [383, 263] on span "VN" at bounding box center [389, 266] width 56 height 7
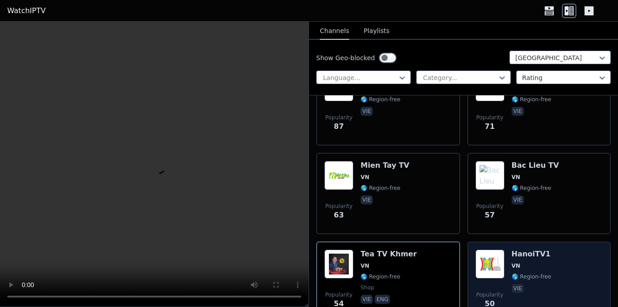
click at [515, 265] on div "HanoiTV1 VN 🌎 Region-free vie" at bounding box center [532, 282] width 40 height 65
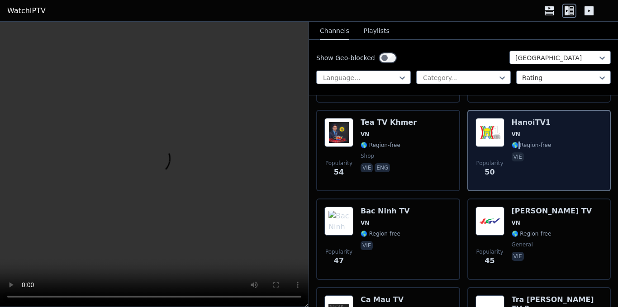
scroll to position [362, 0]
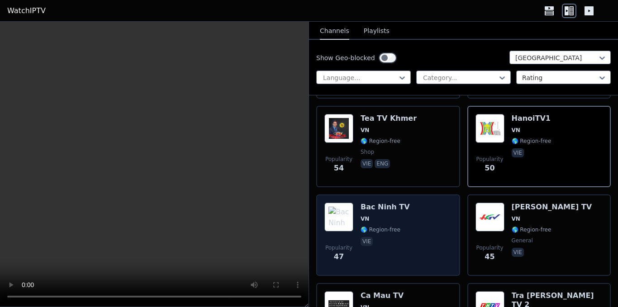
click at [401, 226] on span "🌎 Region-free" at bounding box center [385, 229] width 49 height 7
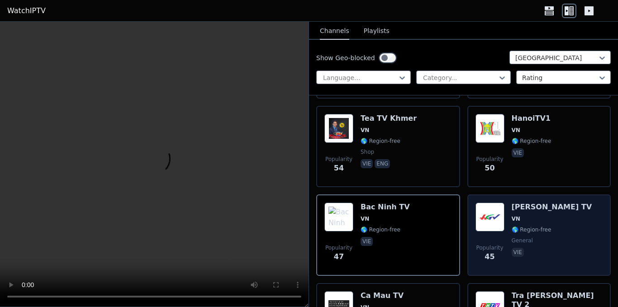
click at [527, 226] on span "🌎 Region-free" at bounding box center [532, 229] width 40 height 7
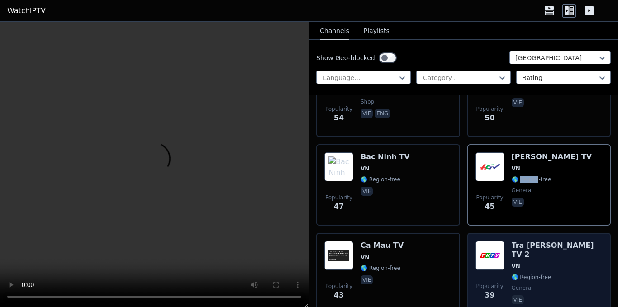
scroll to position [453, 0]
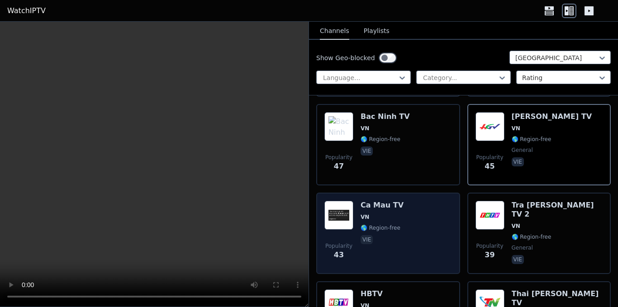
click at [422, 222] on div "Popularity 43 Ca Mau TV VN 🌎 Region-free vie" at bounding box center [389, 233] width 128 height 65
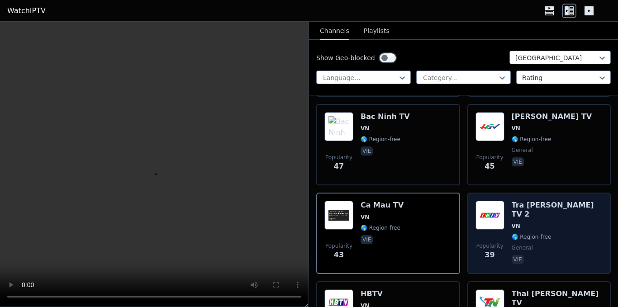
click at [550, 234] on span "🌎 Region-free" at bounding box center [557, 237] width 91 height 7
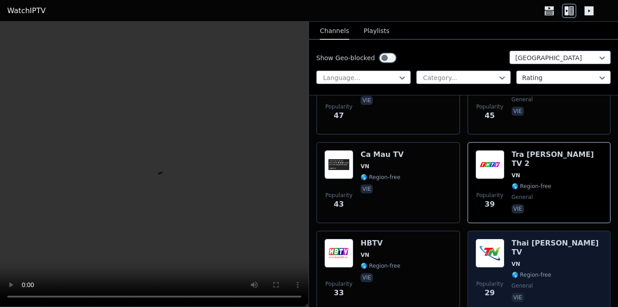
scroll to position [543, 0]
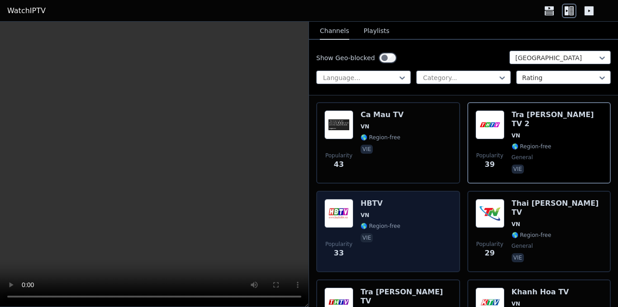
click at [421, 221] on div "Popularity 33 HBTV VN 🌎 Region-free vie" at bounding box center [389, 231] width 128 height 65
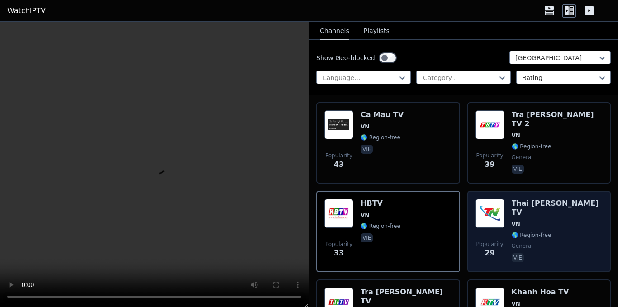
click at [526, 232] on span "🌎 Region-free" at bounding box center [532, 235] width 40 height 7
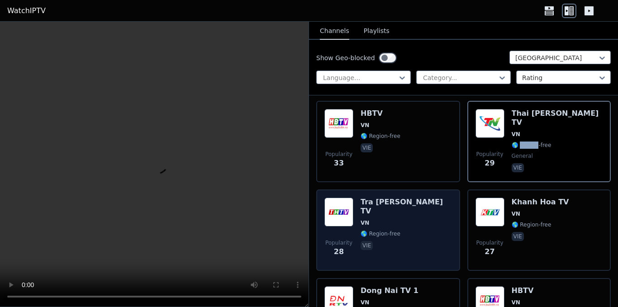
scroll to position [634, 0]
click at [428, 214] on div "Popularity 28 Tra [PERSON_NAME] TV VN 🌎 Region-free vie" at bounding box center [389, 229] width 128 height 65
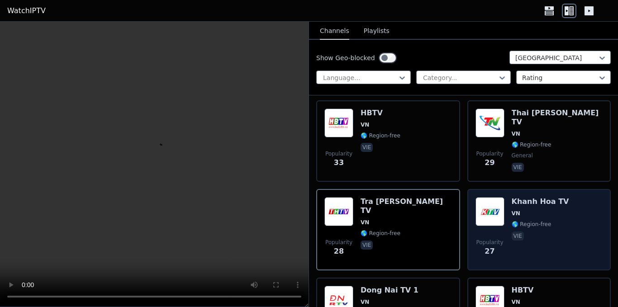
click at [535, 221] on span "🌎 Region-free" at bounding box center [532, 224] width 40 height 7
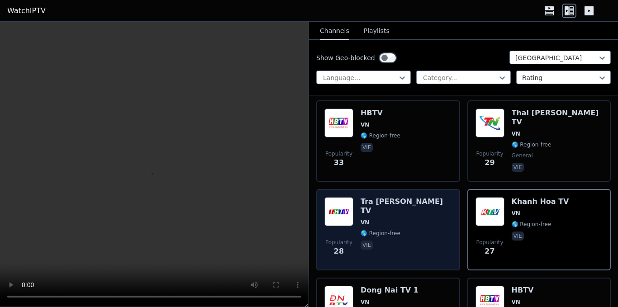
click at [410, 212] on div "Popularity 28 Tra [PERSON_NAME] TV VN 🌎 Region-free vie" at bounding box center [389, 229] width 128 height 65
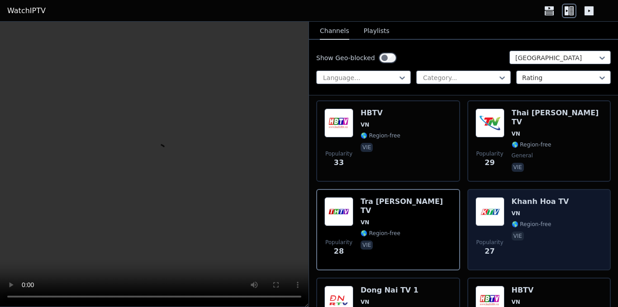
click at [516, 232] on p "vie" at bounding box center [518, 236] width 12 height 9
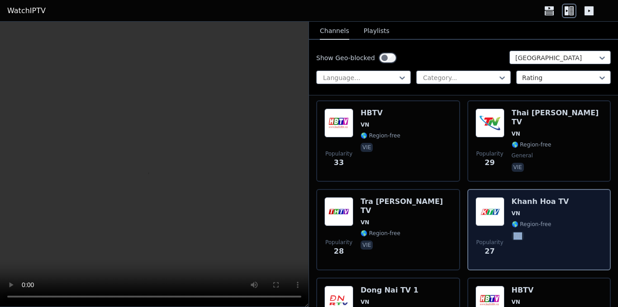
click at [516, 232] on p "vie" at bounding box center [518, 236] width 12 height 9
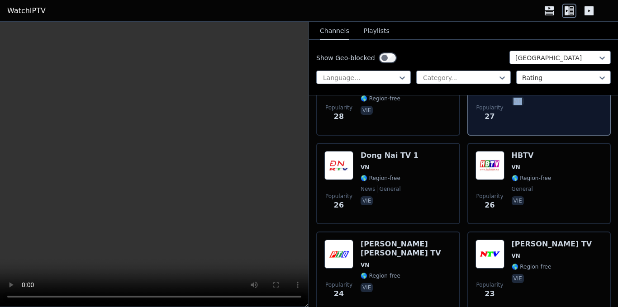
scroll to position [769, 0]
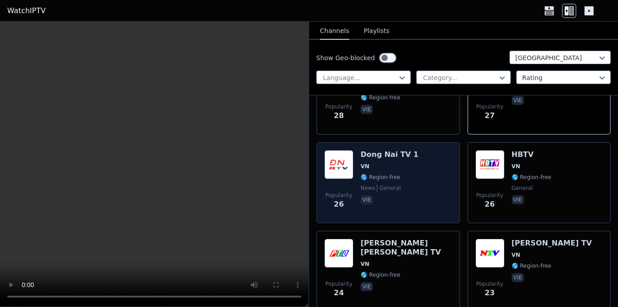
click at [378, 165] on div "Dong Nai TV 1 VN 🌎 Region-free news general vie" at bounding box center [390, 182] width 58 height 65
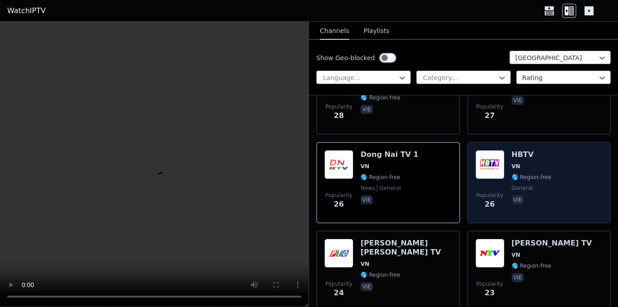
click at [528, 176] on div "HBTV VN 🌎 Region-free general vie" at bounding box center [532, 182] width 40 height 65
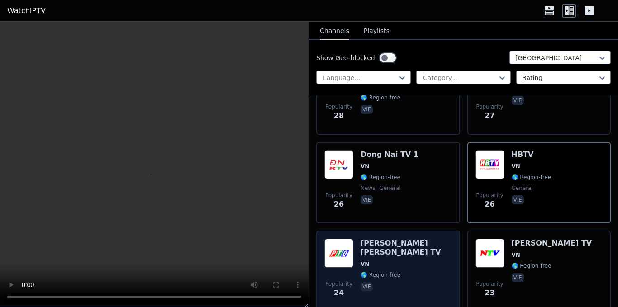
click at [384, 243] on div "[PERSON_NAME] [PERSON_NAME] TV VN 🌎 Region-free vie" at bounding box center [406, 271] width 91 height 65
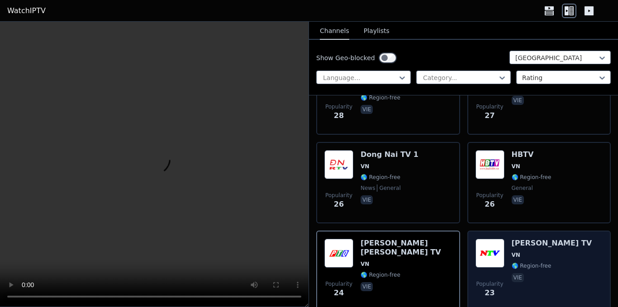
click at [525, 263] on span "🌎 Region-free" at bounding box center [532, 266] width 40 height 7
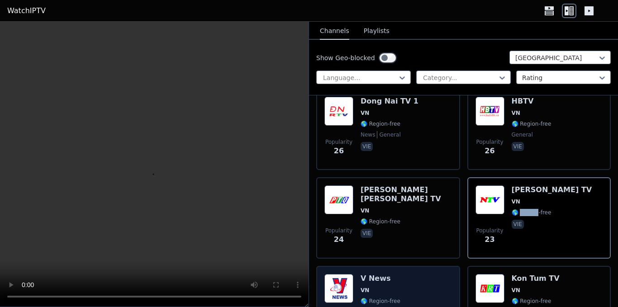
scroll to position [905, 0]
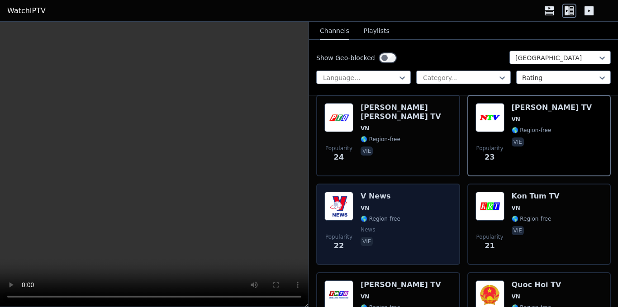
click at [392, 226] on span "news" at bounding box center [381, 229] width 40 height 7
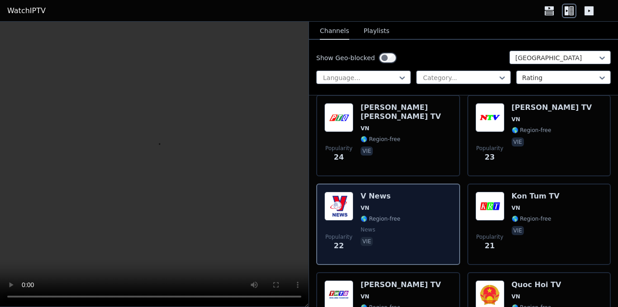
click at [392, 226] on span "news" at bounding box center [381, 229] width 40 height 7
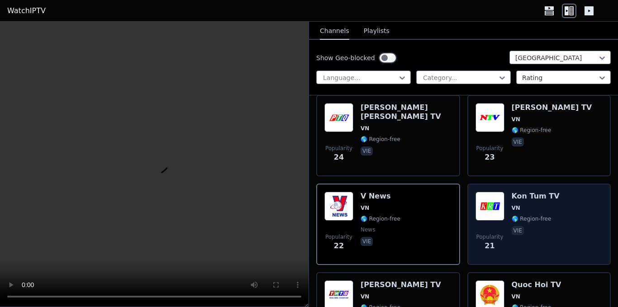
click at [534, 226] on span "vie" at bounding box center [536, 231] width 48 height 11
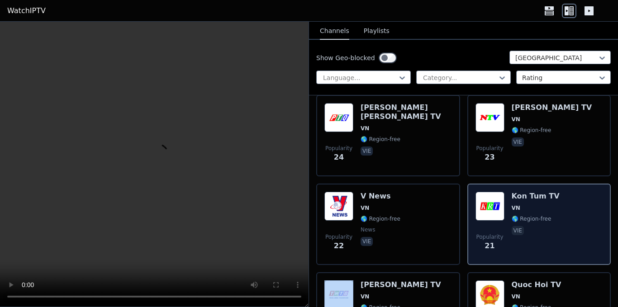
click at [534, 226] on span "vie" at bounding box center [536, 231] width 48 height 11
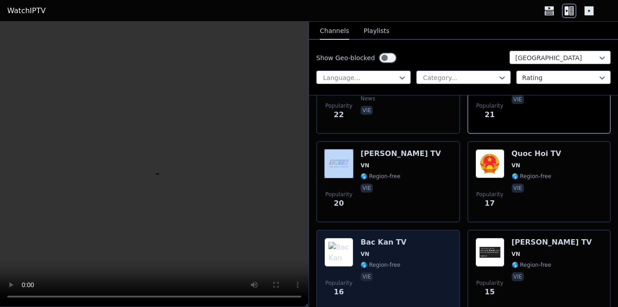
scroll to position [1041, 0]
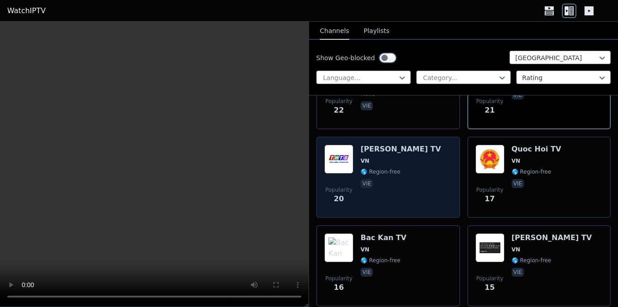
click at [393, 197] on div "[PERSON_NAME] TV VN 🌎 Region-free vie" at bounding box center [401, 177] width 81 height 65
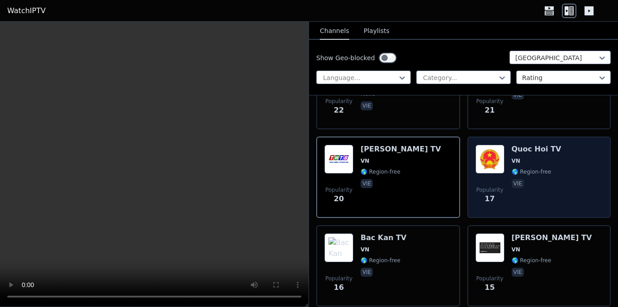
click at [524, 189] on div "Quoc Hoi TV VN 🌎 Region-free vie" at bounding box center [537, 177] width 50 height 65
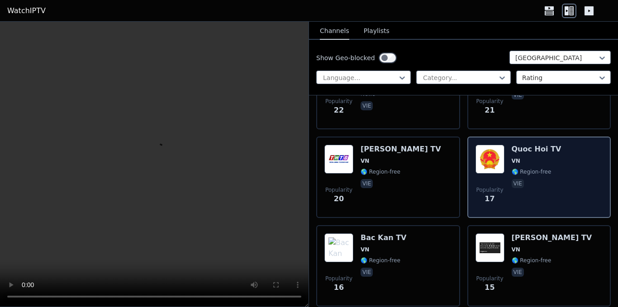
click at [524, 189] on div "Quoc Hoi TV VN 🌎 Region-free vie" at bounding box center [537, 177] width 50 height 65
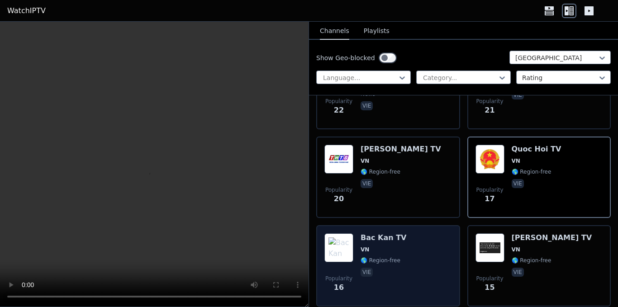
click at [428, 248] on div "Popularity 16 Bac Kan TV VN 🌎 Region-free vie" at bounding box center [389, 266] width 128 height 65
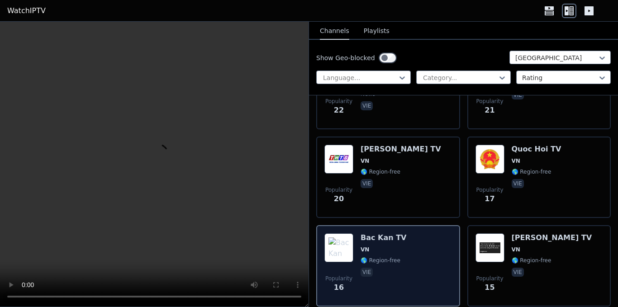
click at [428, 248] on div "Popularity 16 Bac Kan TV VN 🌎 Region-free vie" at bounding box center [389, 266] width 128 height 65
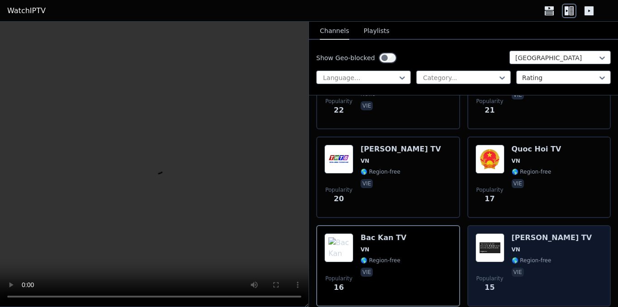
click at [516, 247] on div "[PERSON_NAME] TV VN 🌎 Region-free vie" at bounding box center [552, 266] width 81 height 65
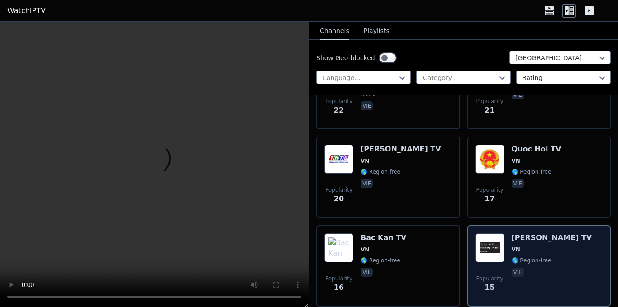
scroll to position [1177, 0]
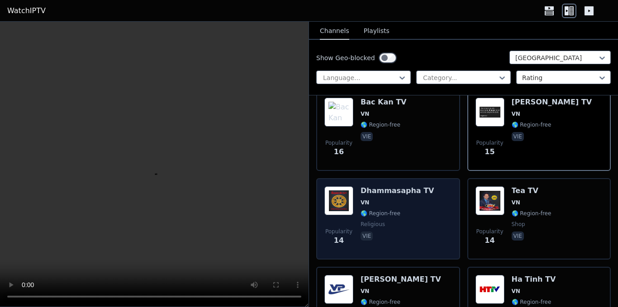
click at [392, 232] on span "vie" at bounding box center [397, 237] width 73 height 11
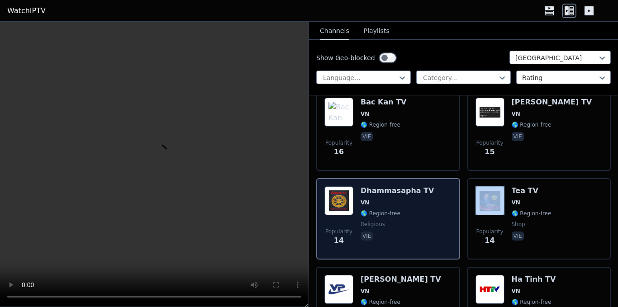
click at [392, 232] on span "vie" at bounding box center [397, 237] width 73 height 11
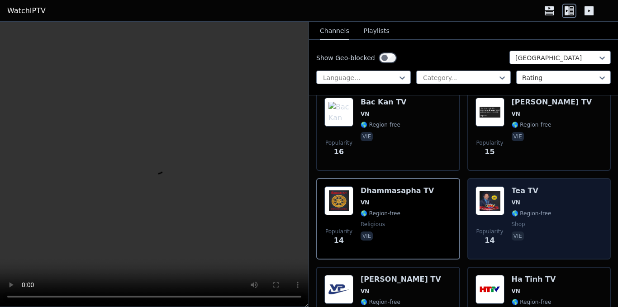
click at [500, 224] on span "Popularity 14" at bounding box center [490, 237] width 29 height 29
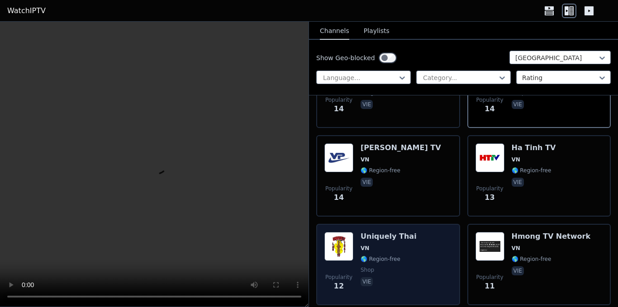
scroll to position [1313, 0]
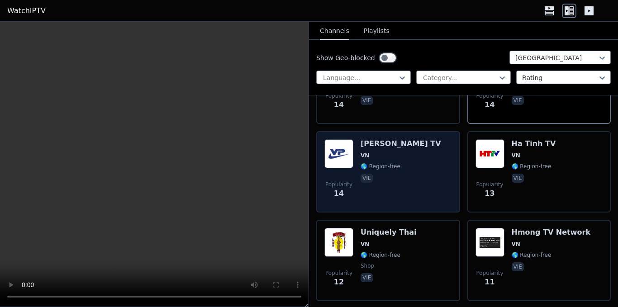
click at [392, 174] on span "vie" at bounding box center [401, 179] width 81 height 11
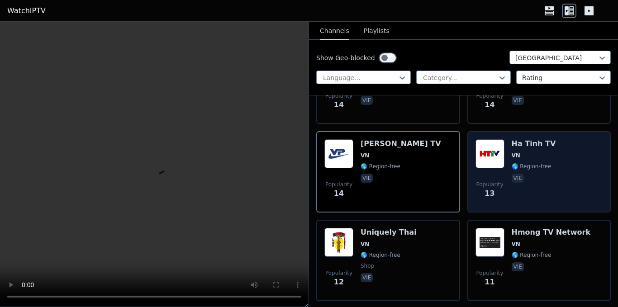
click at [536, 174] on span "vie" at bounding box center [534, 179] width 44 height 11
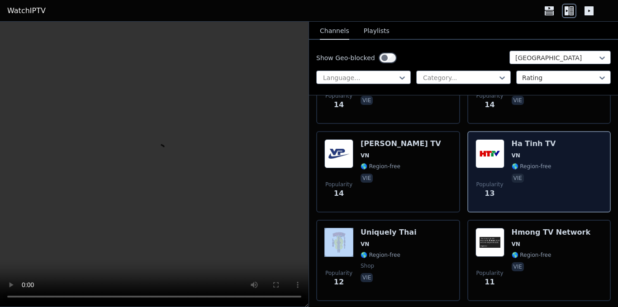
click at [536, 174] on span "vie" at bounding box center [534, 179] width 44 height 11
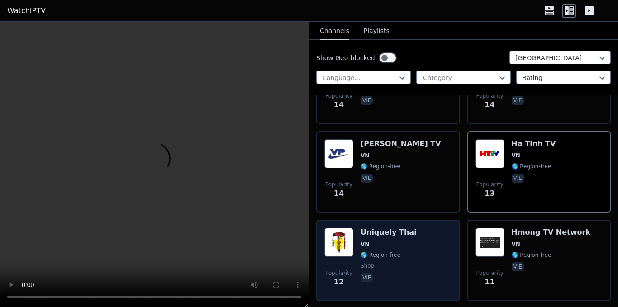
click at [406, 241] on span "VN" at bounding box center [389, 244] width 56 height 7
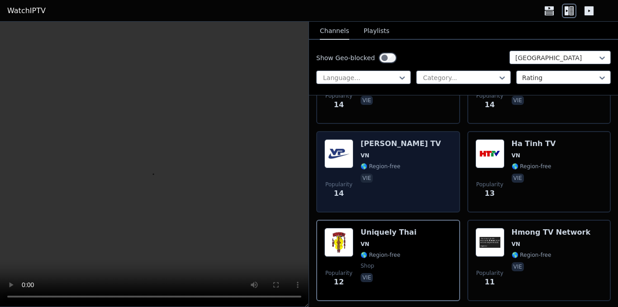
click at [380, 174] on span "vie" at bounding box center [401, 179] width 81 height 11
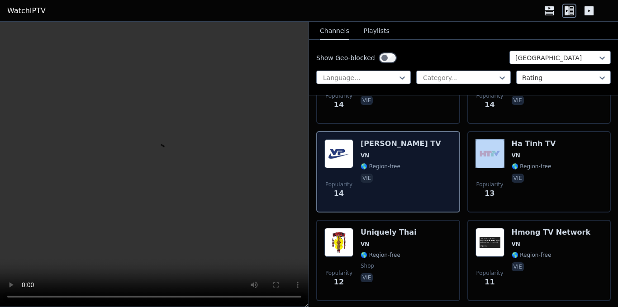
click at [380, 174] on span "vie" at bounding box center [401, 179] width 81 height 11
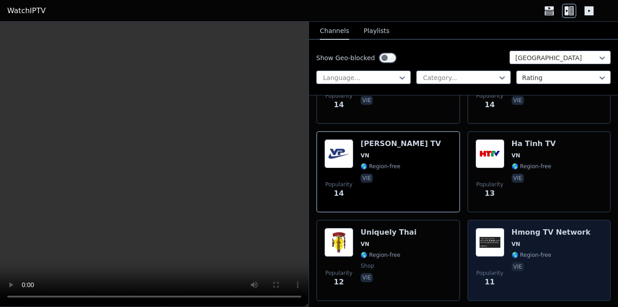
click at [503, 228] on div "Popularity 11 Hmong TV Network VN 🌎 Region-free vie" at bounding box center [540, 260] width 128 height 65
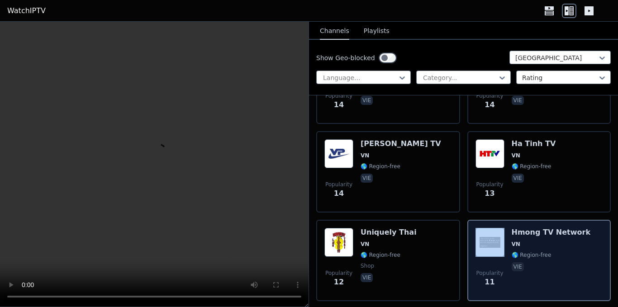
click at [503, 228] on div "Popularity 11 Hmong TV Network VN 🌎 Region-free vie" at bounding box center [540, 260] width 128 height 65
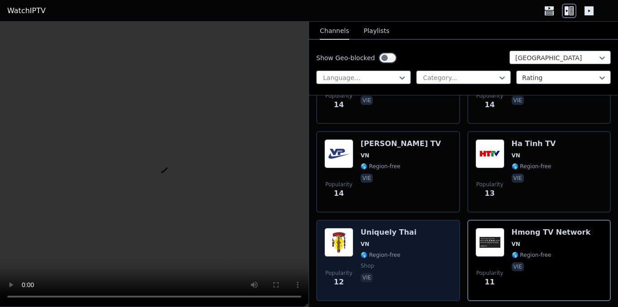
click at [387, 241] on div "Uniquely Thai VN 🌎 Region-free shop vie" at bounding box center [389, 260] width 56 height 65
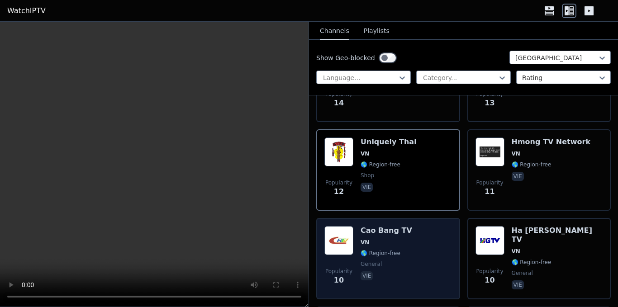
click at [428, 245] on div "Popularity 10 Cao Bang TV VN 🌎 Region-free general vie" at bounding box center [389, 258] width 128 height 65
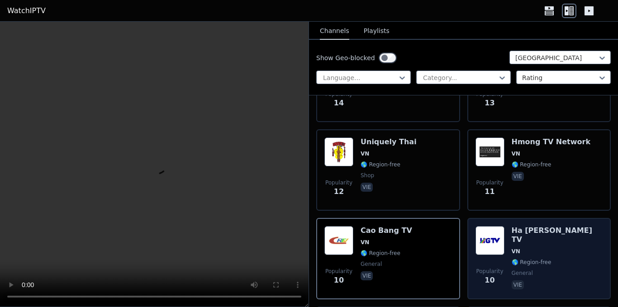
click at [533, 241] on div "Ha [PERSON_NAME] TV VN 🌎 Region-free general vie" at bounding box center [557, 258] width 91 height 65
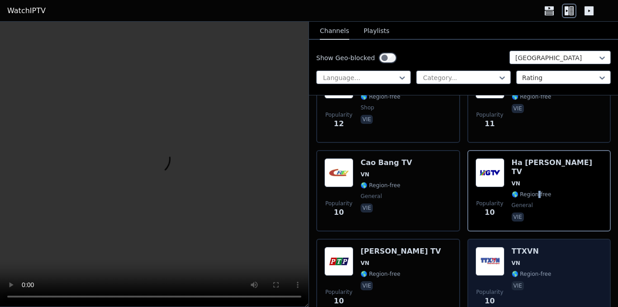
scroll to position [1539, 0]
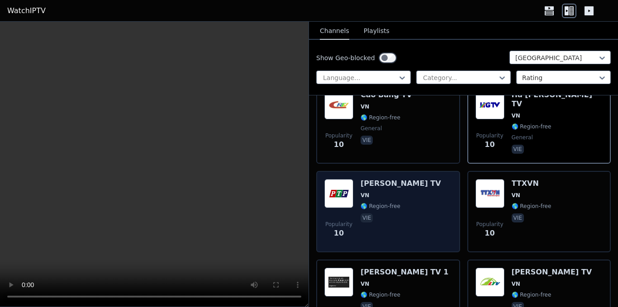
click at [401, 211] on div "Popularity 10 [PERSON_NAME] TV VN 🌎 Region-free vie" at bounding box center [389, 211] width 128 height 65
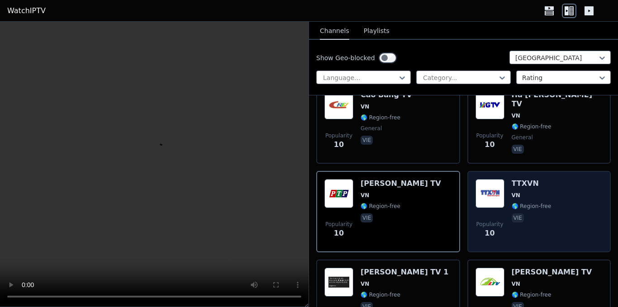
click at [555, 201] on div "Popularity 10 TTXVN VN 🌎 Region-free vie" at bounding box center [540, 211] width 128 height 65
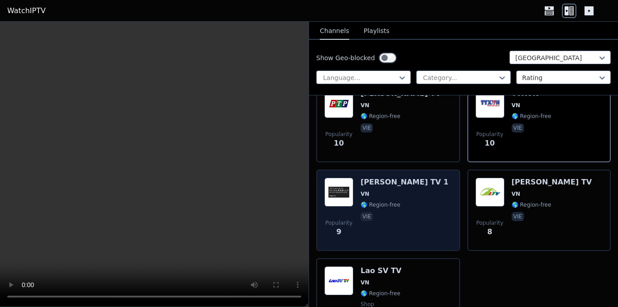
scroll to position [1629, 0]
click at [396, 212] on span "vie" at bounding box center [405, 217] width 88 height 11
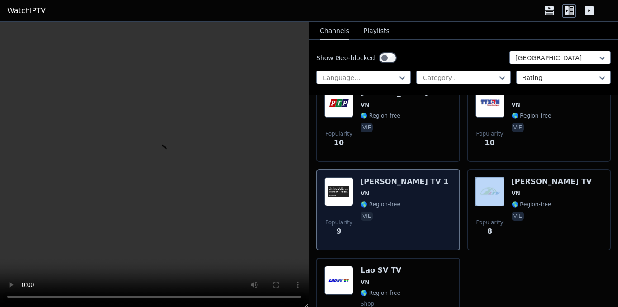
click at [396, 212] on span "vie" at bounding box center [405, 217] width 88 height 11
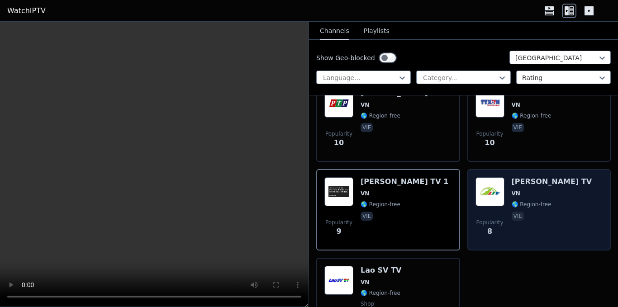
click at [528, 201] on span "🌎 Region-free" at bounding box center [532, 204] width 40 height 7
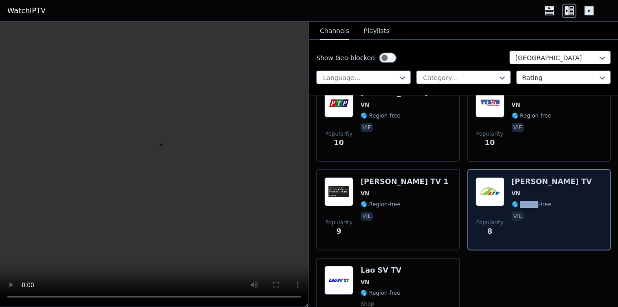
click at [528, 201] on span "🌎 Region-free" at bounding box center [532, 204] width 40 height 7
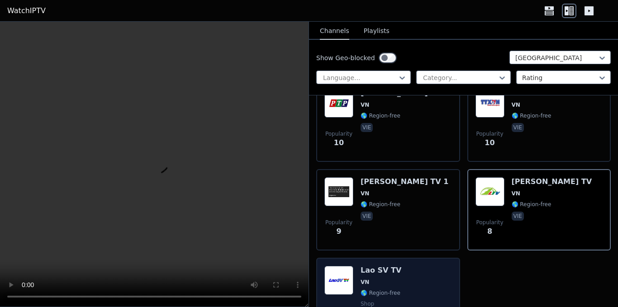
click at [395, 279] on span "VN" at bounding box center [381, 282] width 41 height 7
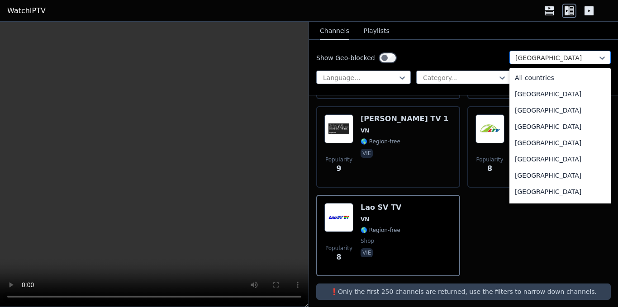
click at [527, 62] on div "[GEOGRAPHIC_DATA]" at bounding box center [560, 58] width 101 height 14
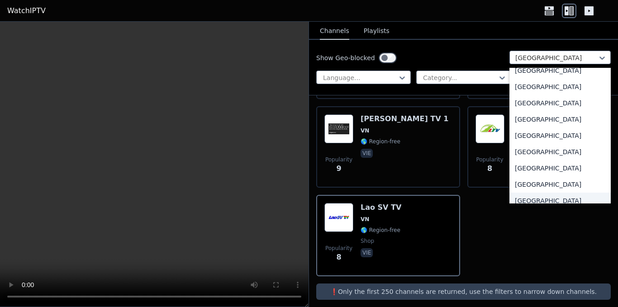
scroll to position [1604, 0]
click at [524, 160] on div "[GEOGRAPHIC_DATA]" at bounding box center [560, 152] width 101 height 16
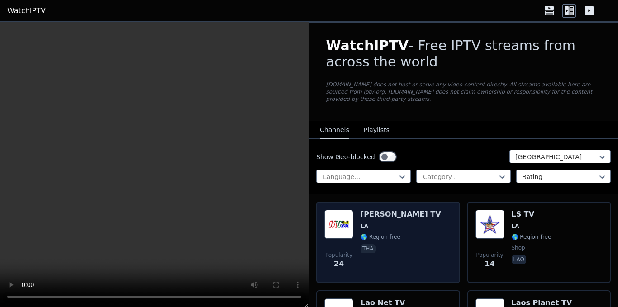
click at [378, 212] on div "[PERSON_NAME] TV LA 🌎 Region-free tha" at bounding box center [401, 242] width 81 height 65
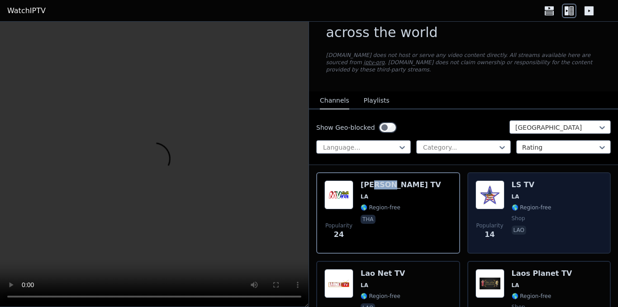
scroll to position [45, 0]
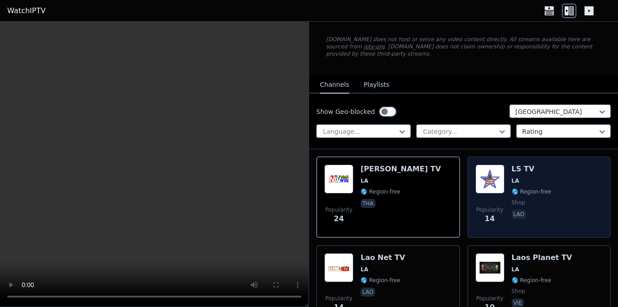
click at [548, 182] on div "Popularity 14 LS TV LA 🌎 Region-free shop lao" at bounding box center [540, 197] width 128 height 65
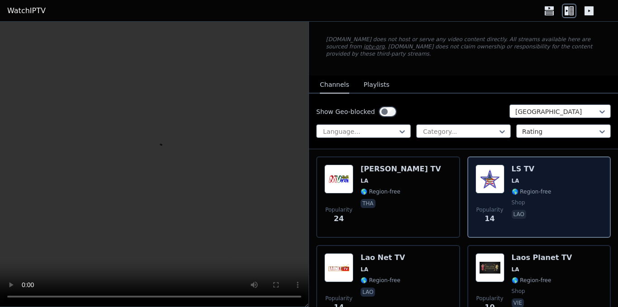
click at [548, 182] on div "Popularity 14 LS TV LA 🌎 Region-free shop lao" at bounding box center [540, 197] width 128 height 65
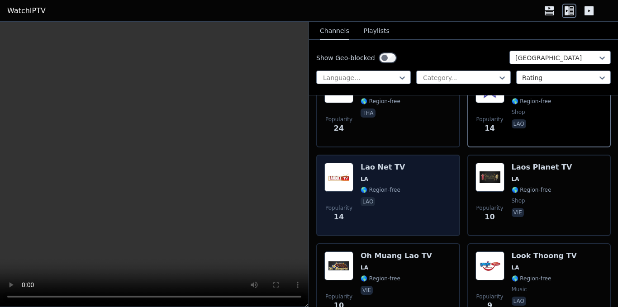
click at [388, 178] on div "Lao Net TV LA 🌎 Region-free lao" at bounding box center [383, 195] width 44 height 65
click at [389, 178] on div "Lao Net TV LA 🌎 Region-free lao" at bounding box center [383, 195] width 44 height 65
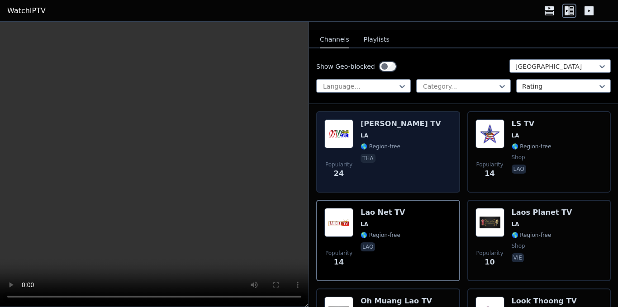
click at [392, 146] on div "[PERSON_NAME] TV LA 🌎 Region-free tha" at bounding box center [401, 151] width 81 height 65
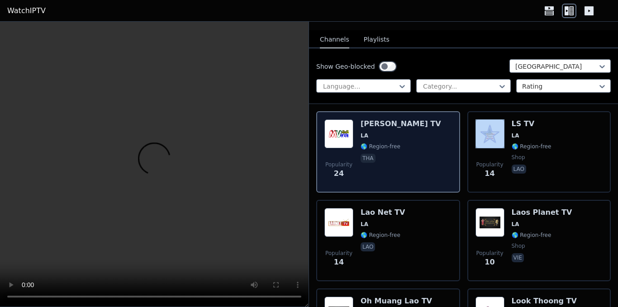
click at [392, 146] on div "[PERSON_NAME] TV LA 🌎 Region-free tha" at bounding box center [401, 151] width 81 height 65
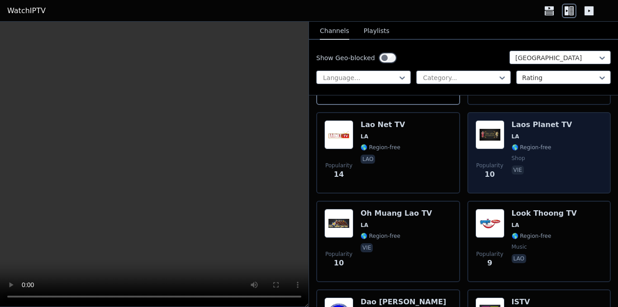
scroll to position [181, 0]
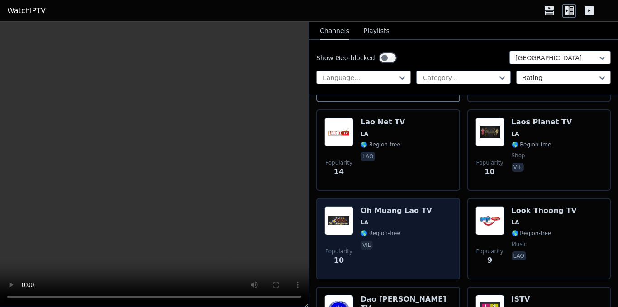
click at [413, 241] on span "vie" at bounding box center [397, 246] width 72 height 11
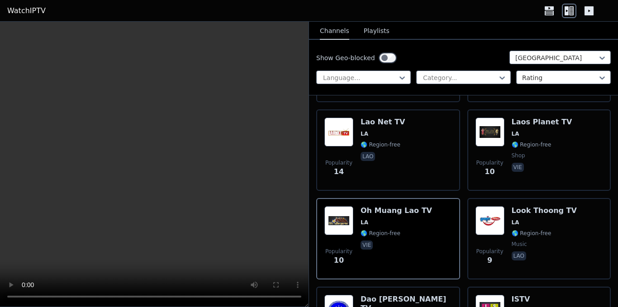
drag, startPoint x: 372, startPoint y: 215, endPoint x: 245, endPoint y: 189, distance: 130.4
click at [298, 286] on video at bounding box center [154, 165] width 309 height 286
click at [262, 210] on video at bounding box center [154, 165] width 309 height 286
click at [375, 31] on button "Playlists" at bounding box center [377, 31] width 26 height 17
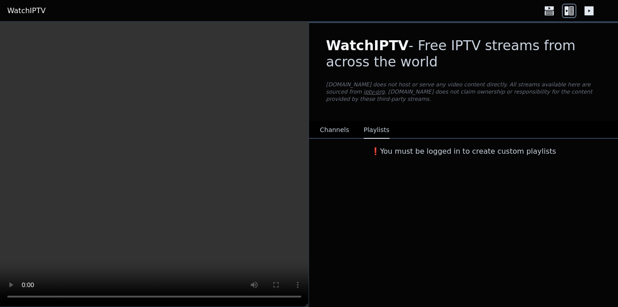
click at [330, 113] on div "WatchIPTV - Free IPTV streams from across the world [DOMAIN_NAME] does not host…" at bounding box center [464, 72] width 304 height 98
click at [333, 127] on button "Channels" at bounding box center [334, 130] width 29 height 17
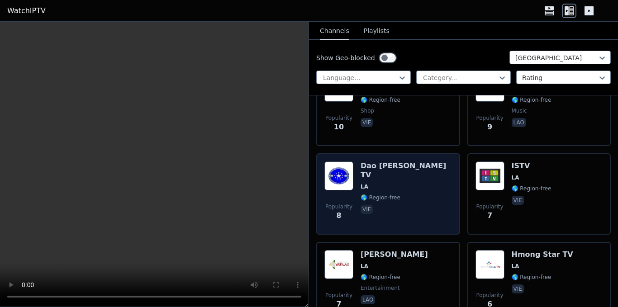
scroll to position [179, 0]
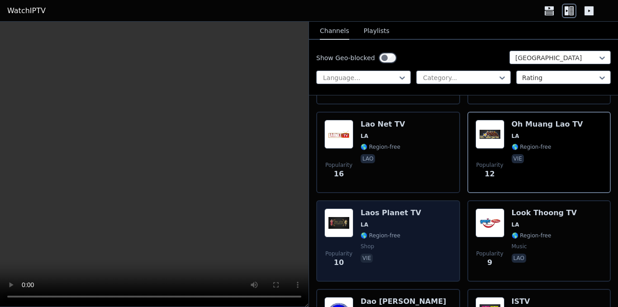
click at [385, 221] on span "LA" at bounding box center [391, 224] width 61 height 7
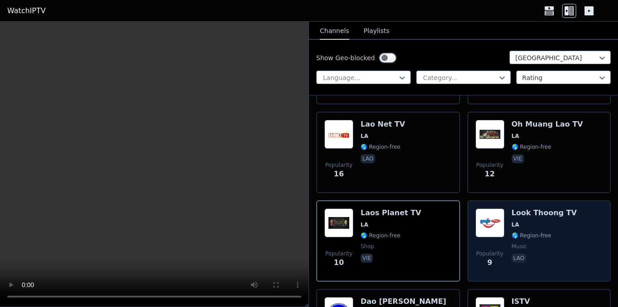
click at [543, 232] on span "🌎 Region-free" at bounding box center [532, 235] width 40 height 7
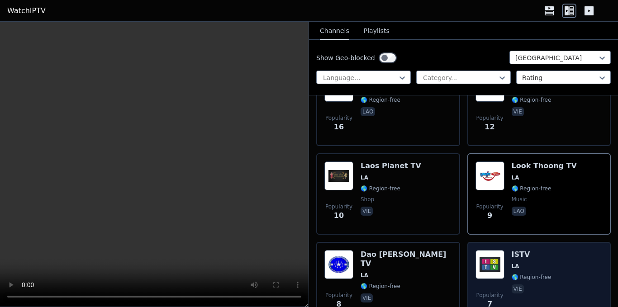
scroll to position [269, 0]
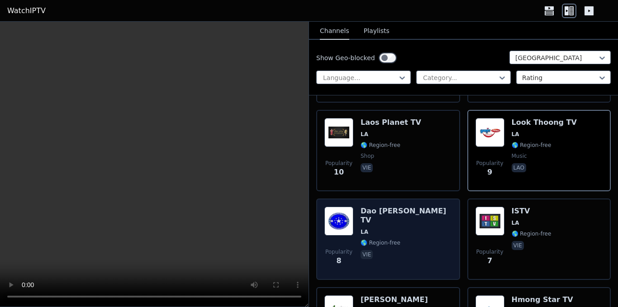
click at [414, 250] on span "vie" at bounding box center [406, 255] width 91 height 11
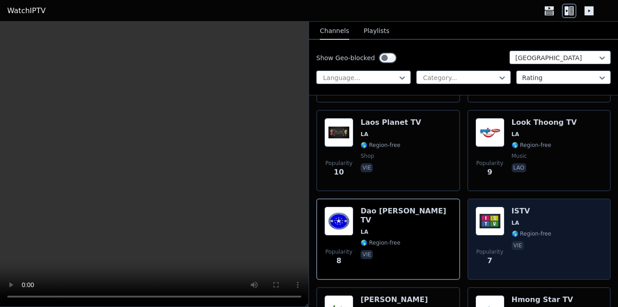
click at [547, 227] on div "Popularity 7 ISTV LA 🌎 Region-free vie" at bounding box center [540, 239] width 128 height 65
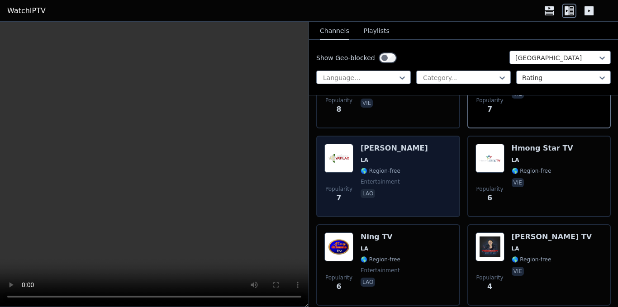
scroll to position [405, 0]
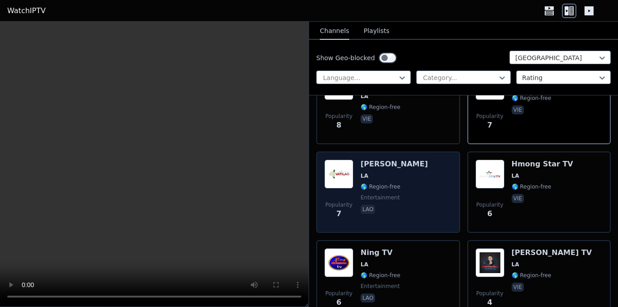
click at [414, 189] on div "Popularity 7 Vati Lao LA 🌎 Region-free entertainment lao" at bounding box center [389, 192] width 128 height 65
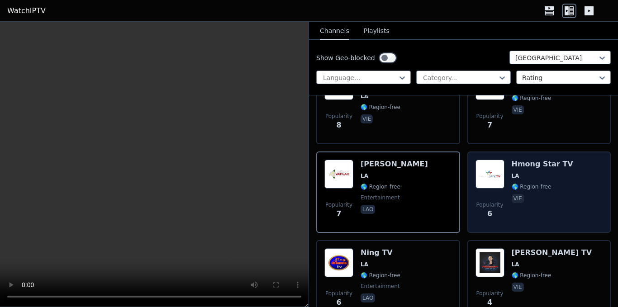
click at [516, 194] on p "vie" at bounding box center [518, 198] width 12 height 9
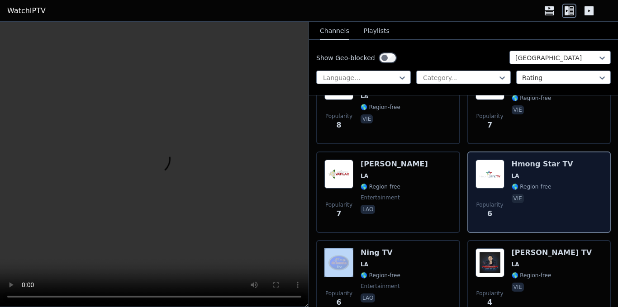
click at [516, 194] on p "vie" at bounding box center [518, 198] width 12 height 9
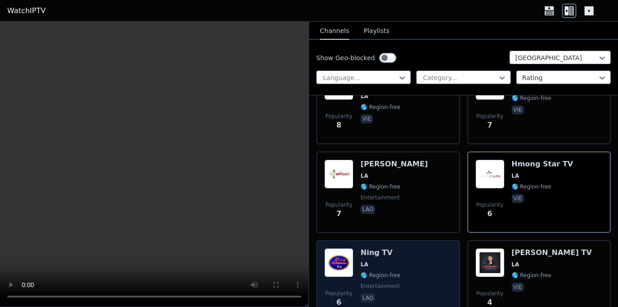
click at [387, 272] on span "🌎 Region-free" at bounding box center [381, 275] width 40 height 7
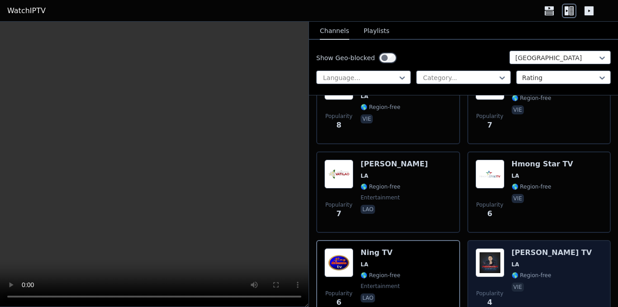
click at [505, 272] on div "Popularity 4 [PERSON_NAME] TV LA 🌎 Region-free vie" at bounding box center [540, 280] width 128 height 65
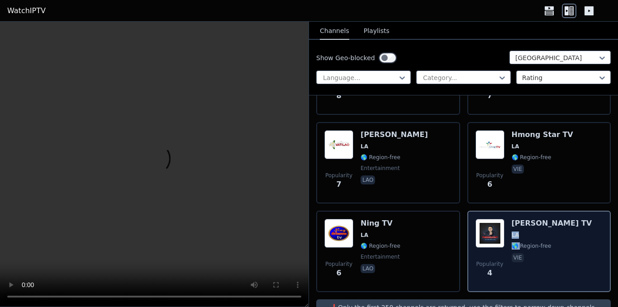
scroll to position [450, 0]
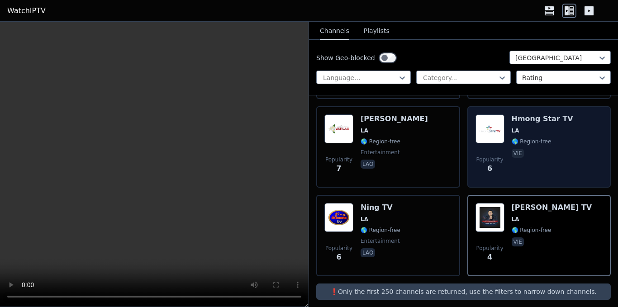
click at [547, 138] on div "Hmong Star TV LA 🌎 Region-free vie" at bounding box center [543, 147] width 62 height 65
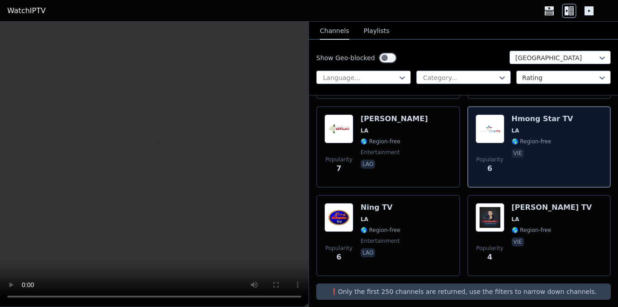
click at [547, 138] on div "Hmong Star TV LA 🌎 Region-free vie" at bounding box center [543, 147] width 62 height 65
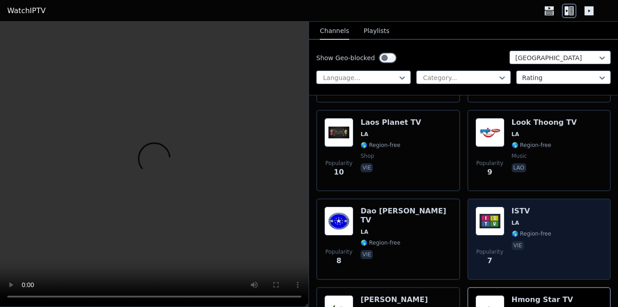
scroll to position [134, 0]
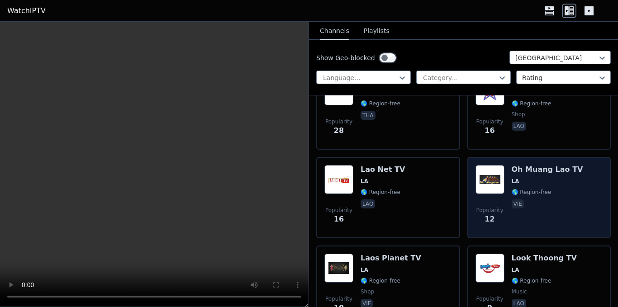
click at [535, 166] on h6 "Oh Muang Lao TV" at bounding box center [548, 169] width 72 height 9
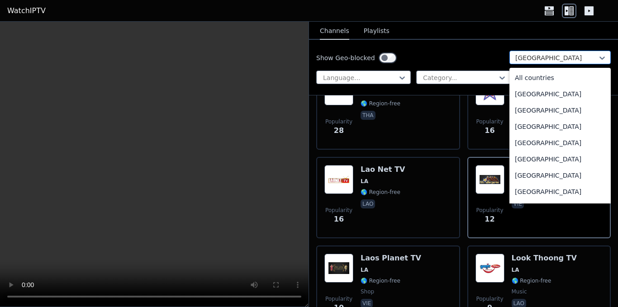
click at [535, 56] on div at bounding box center [557, 57] width 82 height 9
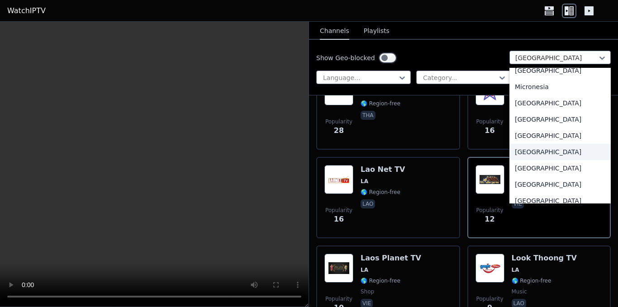
scroll to position [2024, 0]
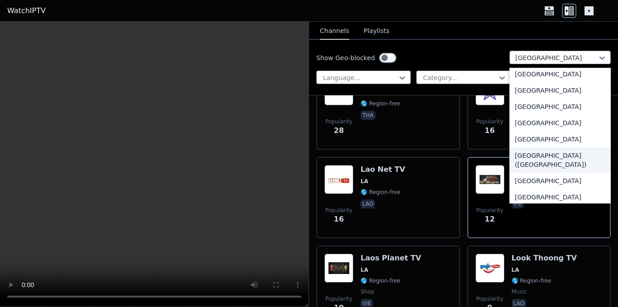
click at [556, 166] on div "[GEOGRAPHIC_DATA] ([GEOGRAPHIC_DATA])" at bounding box center [560, 160] width 101 height 25
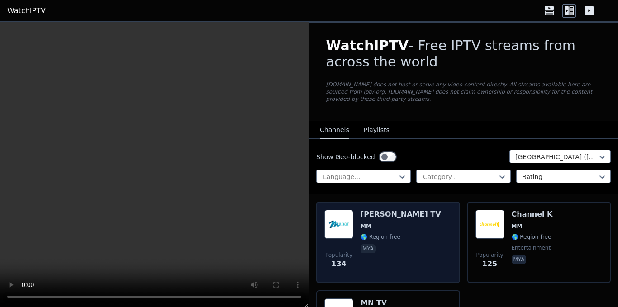
click at [371, 223] on span "MM" at bounding box center [401, 226] width 81 height 7
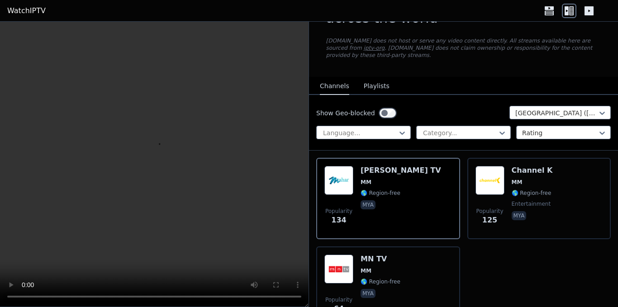
scroll to position [95, 0]
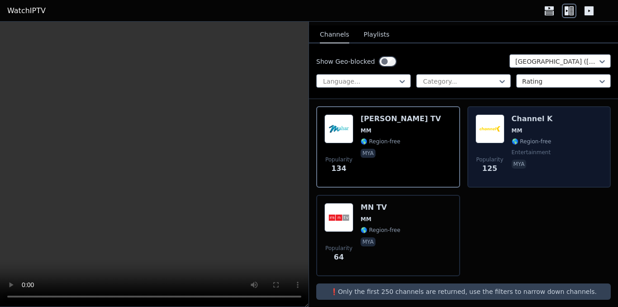
click at [559, 127] on div "Popularity 125 Channel K MM 🌎 Region-free entertainment mya" at bounding box center [540, 147] width 128 height 65
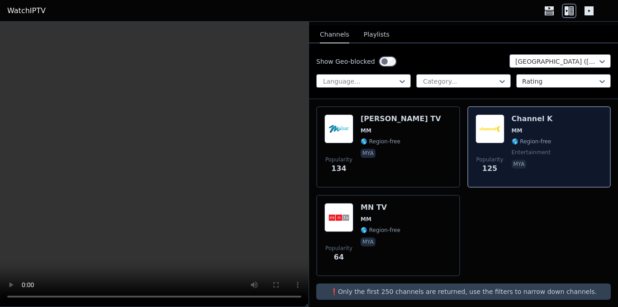
click at [559, 127] on div "Popularity 125 Channel K MM 🌎 Region-free entertainment mya" at bounding box center [540, 147] width 128 height 65
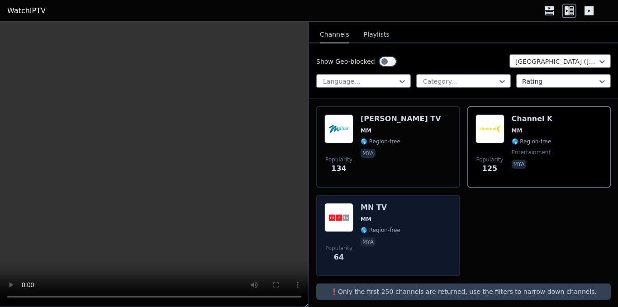
click at [412, 226] on div "Popularity 64 MN TV MM 🌎 Region-free mya" at bounding box center [389, 235] width 128 height 65
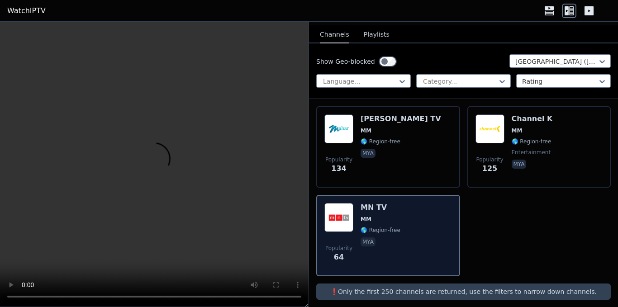
click at [412, 226] on div "Popularity 64 MN TV MM 🌎 Region-free mya" at bounding box center [389, 235] width 128 height 65
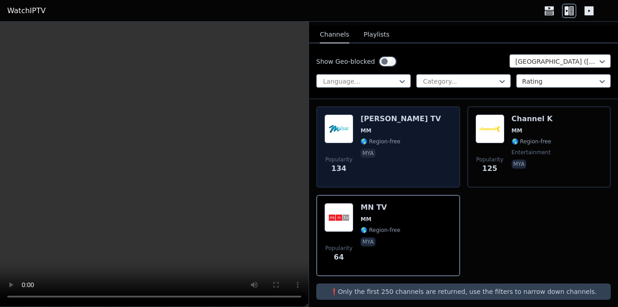
click at [413, 144] on div "Popularity 134 [PERSON_NAME] TV MM 🌎 Region-free mya" at bounding box center [389, 147] width 128 height 65
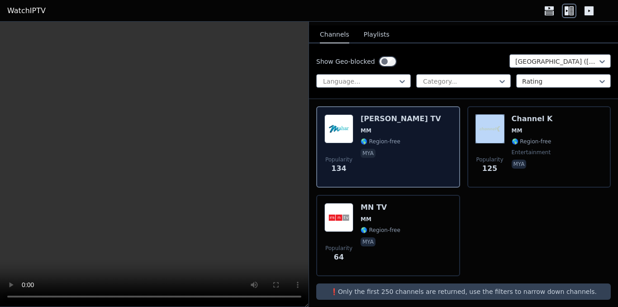
click at [413, 144] on div "Popularity 134 [PERSON_NAME] TV MM 🌎 Region-free mya" at bounding box center [389, 147] width 128 height 65
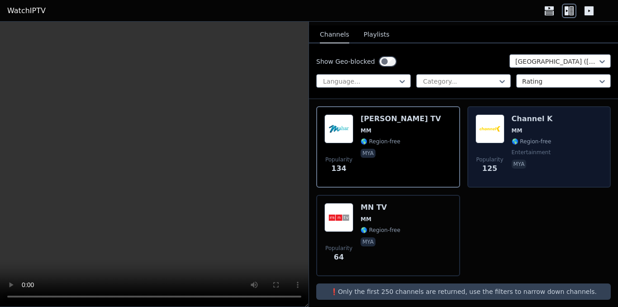
click at [539, 139] on div "Channel K MM 🌎 Region-free entertainment mya" at bounding box center [532, 147] width 41 height 65
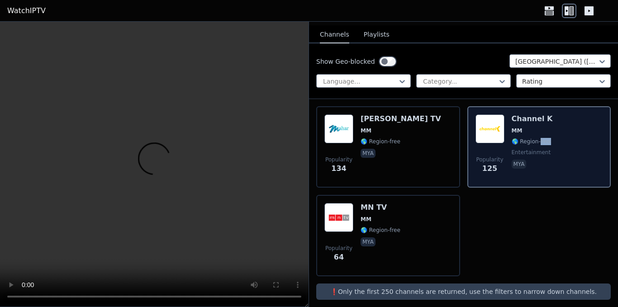
click at [539, 139] on div "Channel K MM 🌎 Region-free entertainment mya" at bounding box center [532, 147] width 41 height 65
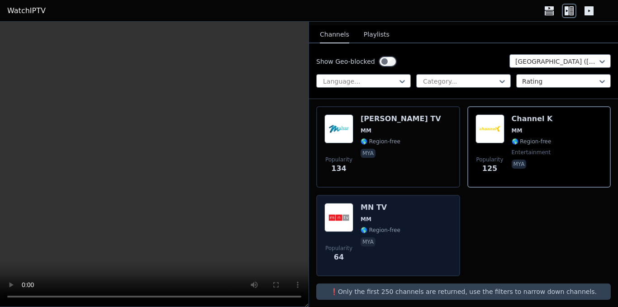
click at [406, 216] on div "Popularity 64 MN TV MM 🌎 Region-free mya" at bounding box center [389, 235] width 128 height 65
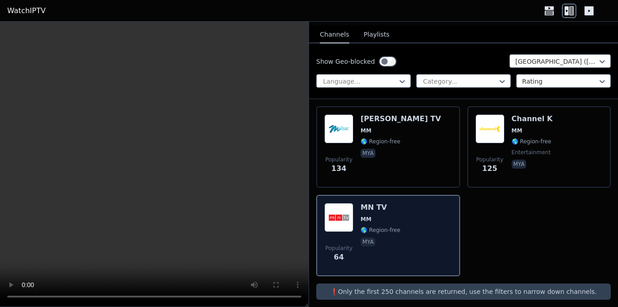
click at [406, 216] on div "Popularity 64 MN TV MM 🌎 Region-free mya" at bounding box center [389, 235] width 128 height 65
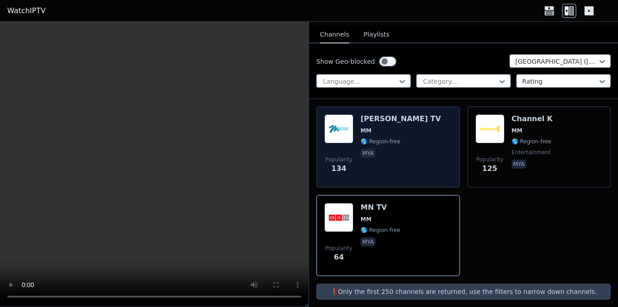
click at [390, 138] on span "🌎 Region-free" at bounding box center [381, 141] width 40 height 7
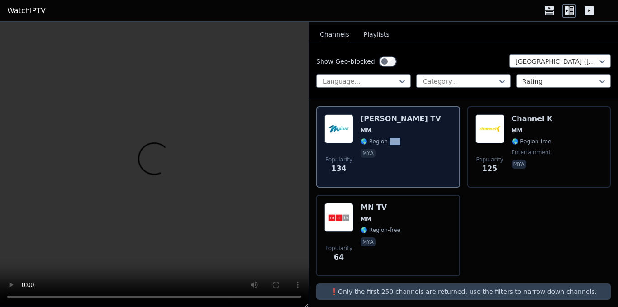
click at [390, 138] on span "🌎 Region-free" at bounding box center [381, 141] width 40 height 7
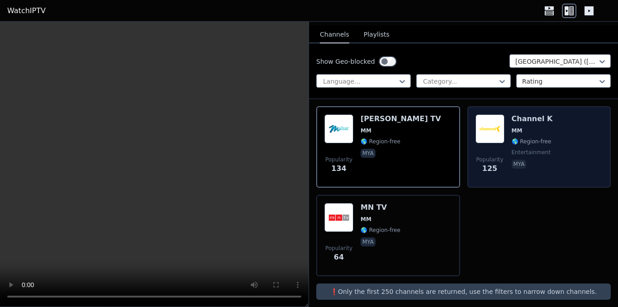
click at [554, 126] on div "Popularity 125 Channel K MM 🌎 Region-free entertainment mya" at bounding box center [540, 147] width 128 height 65
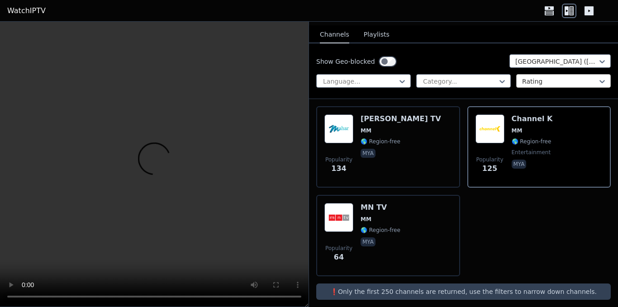
click at [576, 78] on div at bounding box center [560, 81] width 76 height 9
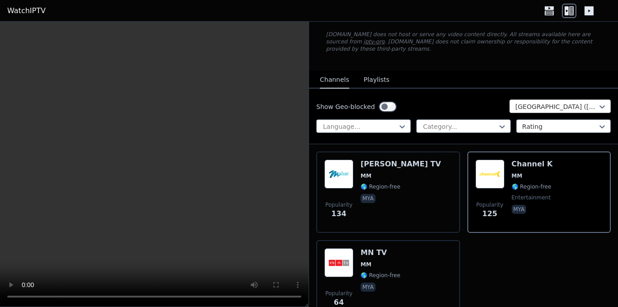
click at [576, 102] on div at bounding box center [557, 106] width 82 height 9
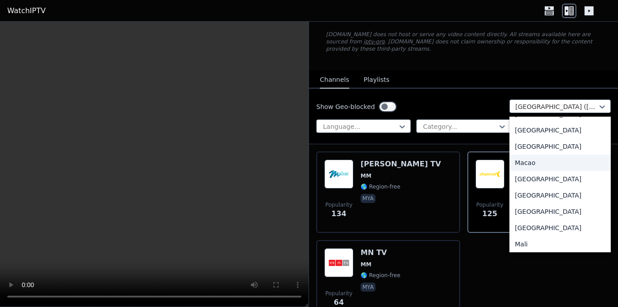
scroll to position [1818, 0]
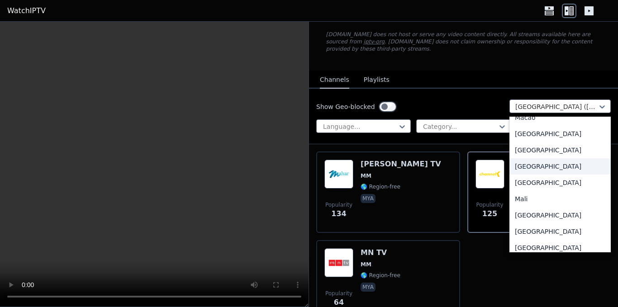
click at [547, 167] on div "[GEOGRAPHIC_DATA]" at bounding box center [560, 166] width 101 height 16
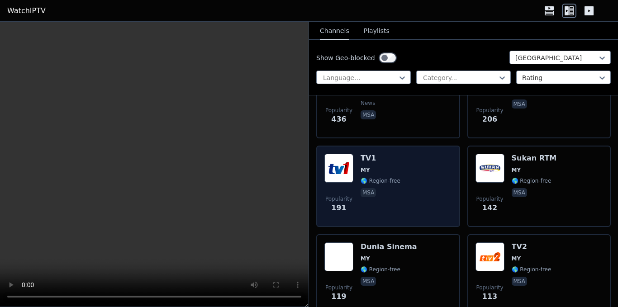
scroll to position [91, 0]
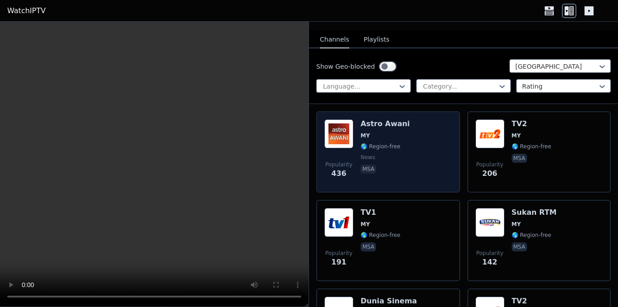
click at [400, 154] on span "news" at bounding box center [385, 157] width 49 height 7
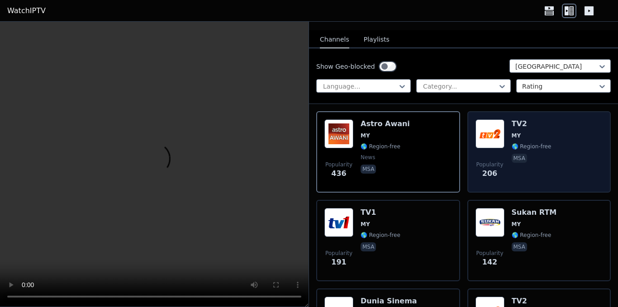
click at [471, 144] on div "Popularity 206 TV2 MY 🌎 Region-free msa" at bounding box center [540, 151] width 144 height 81
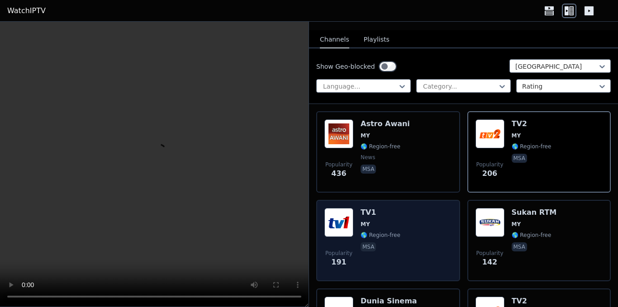
click at [415, 210] on div "Popularity 191 TV1 MY 🌎 Region-free msa" at bounding box center [389, 240] width 128 height 65
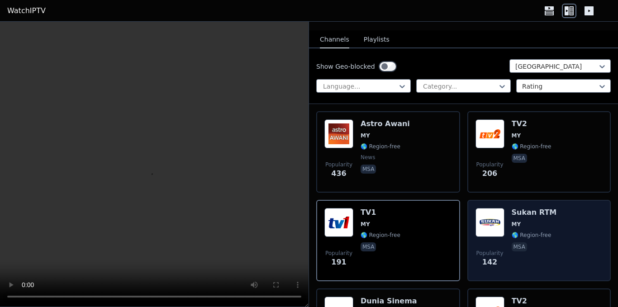
click at [556, 234] on div "Popularity 142 Sukan RTM MY 🌎 Region-free msa" at bounding box center [540, 240] width 128 height 65
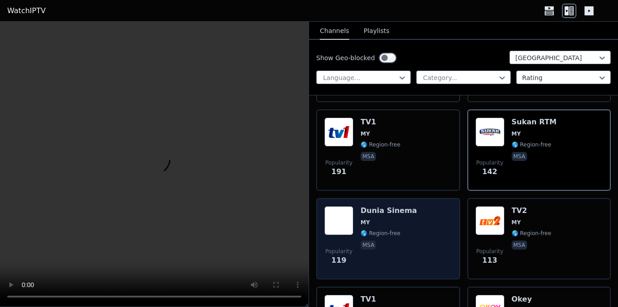
click at [405, 219] on span "MY" at bounding box center [389, 222] width 57 height 7
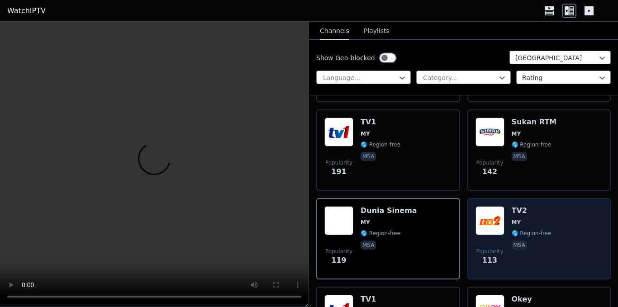
click at [568, 236] on div "Popularity 113 TV2 MY 🌎 Region-free msa" at bounding box center [540, 238] width 128 height 65
